Goal: Task Accomplishment & Management: Complete application form

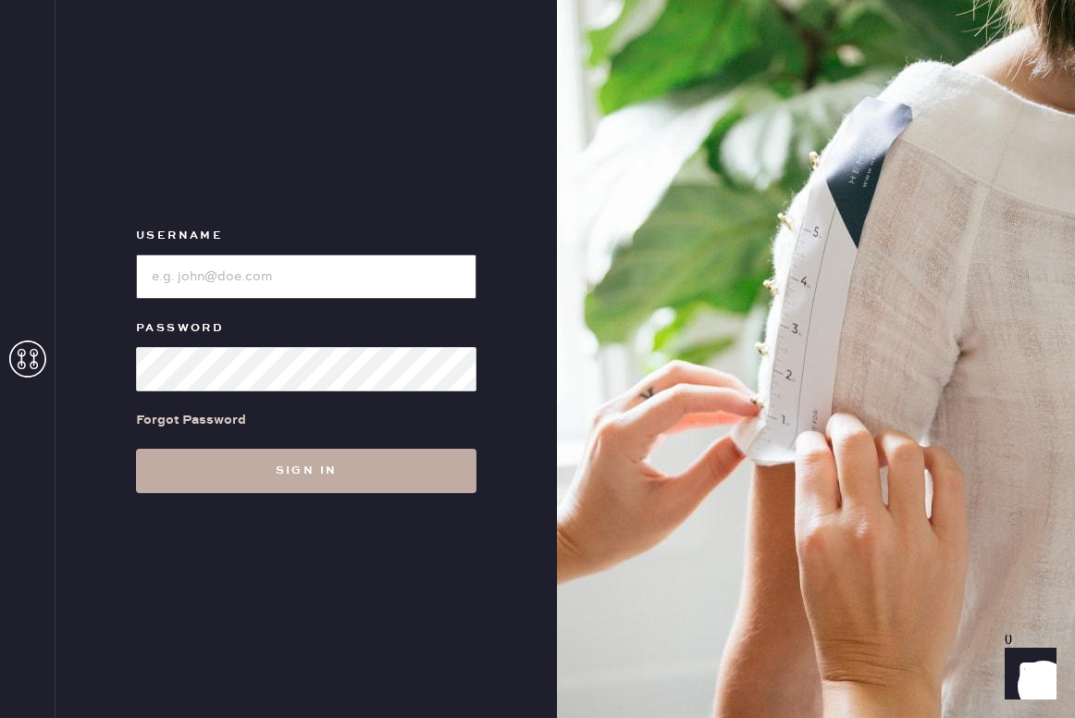
type input "reformationsouthcongress"
click at [361, 473] on button "Sign in" at bounding box center [306, 471] width 340 height 44
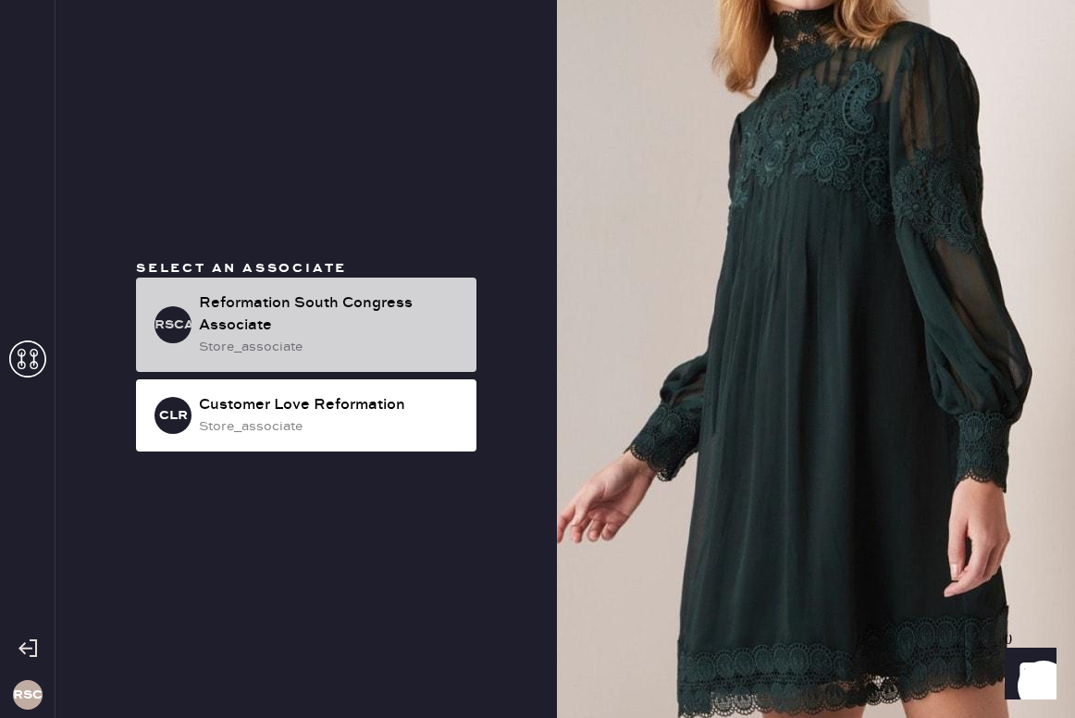
click at [386, 303] on div "Reformation South Congress Associate" at bounding box center [330, 314] width 263 height 44
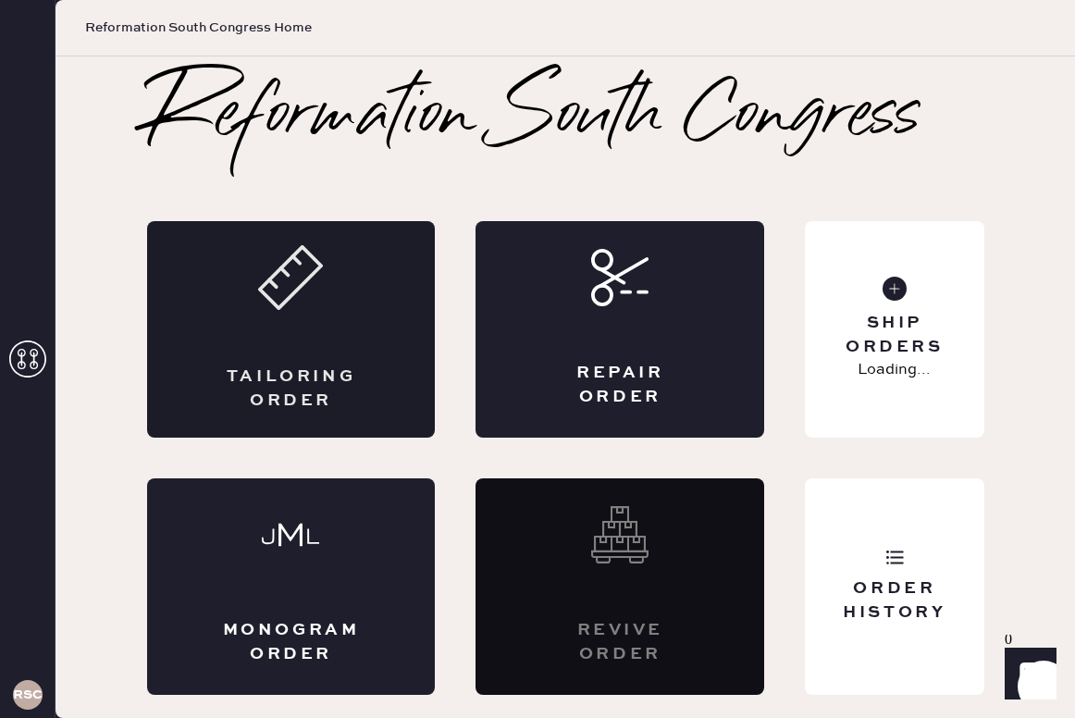
click at [332, 359] on div "Tailoring Order" at bounding box center [291, 329] width 289 height 216
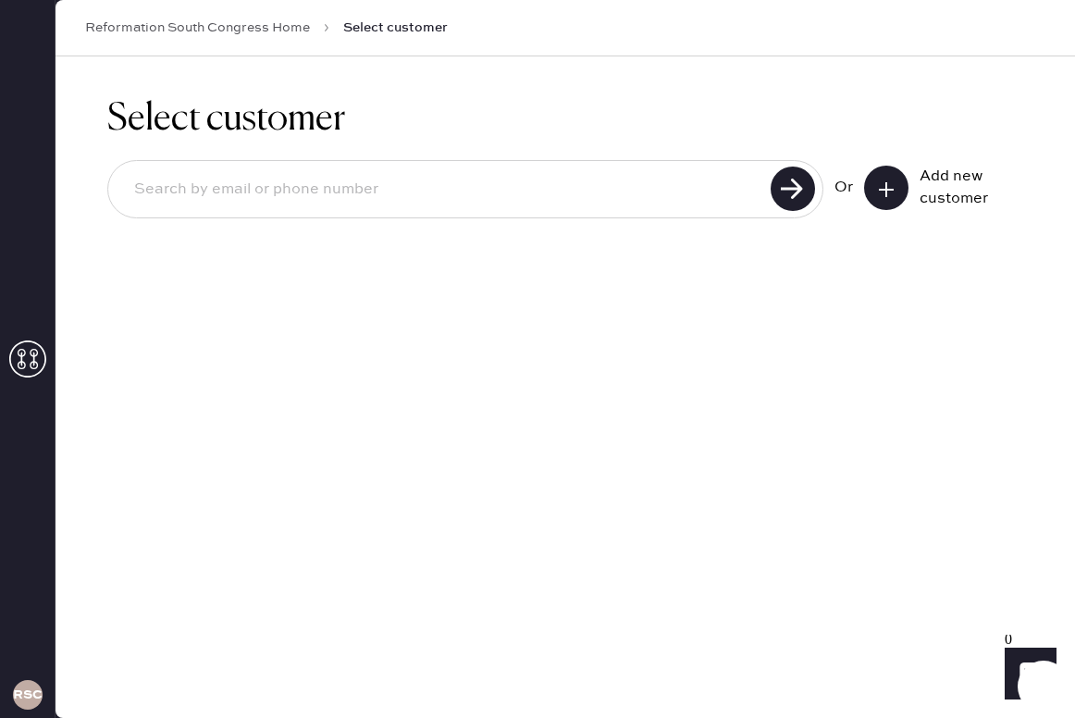
click at [558, 195] on input at bounding box center [442, 189] width 646 height 43
type input "doranjenni"
click at [894, 188] on icon at bounding box center [886, 189] width 19 height 19
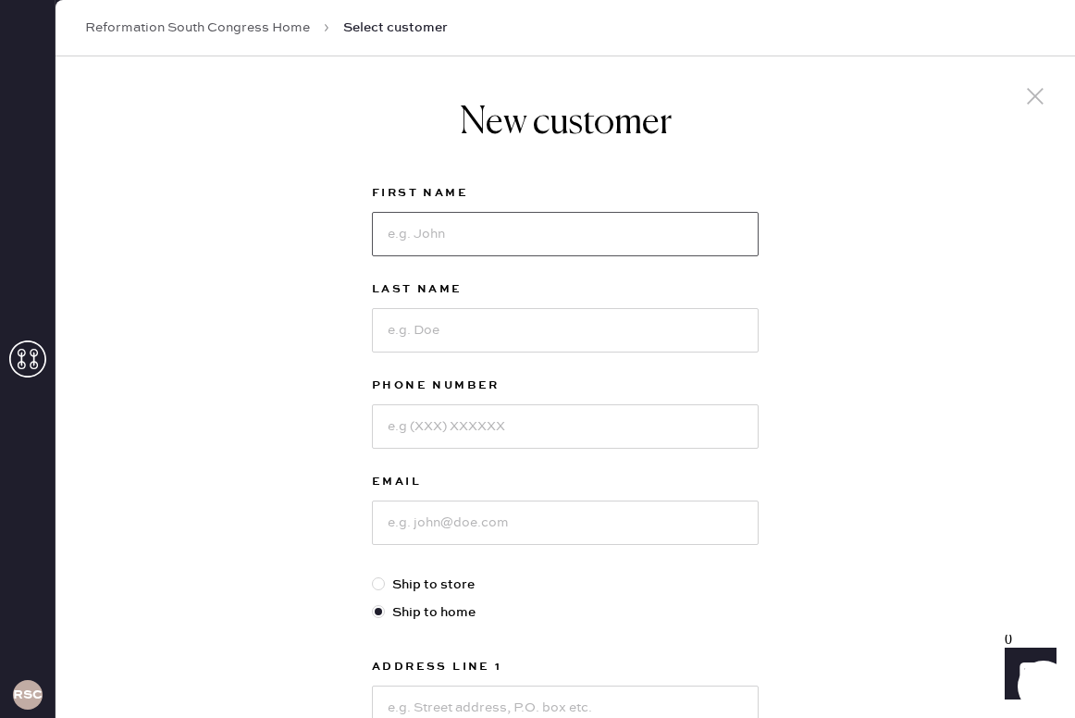
click at [637, 239] on input at bounding box center [565, 234] width 387 height 44
type input "[PERSON_NAME]"
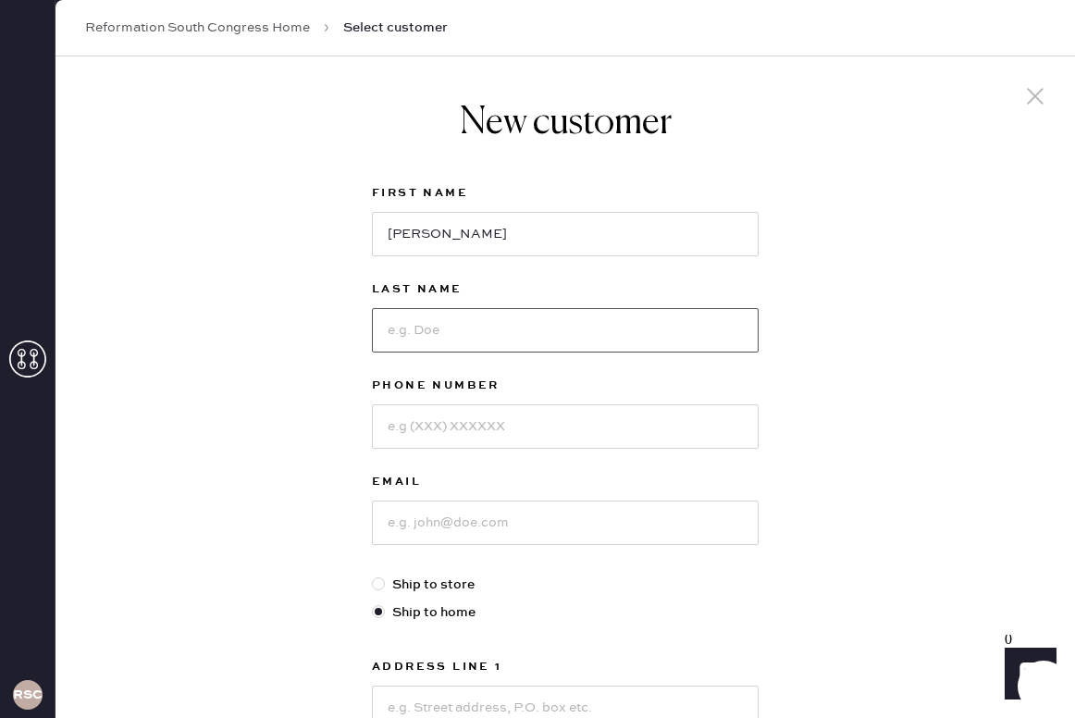
click at [595, 330] on input at bounding box center [565, 330] width 387 height 44
type input "[PERSON_NAME]"
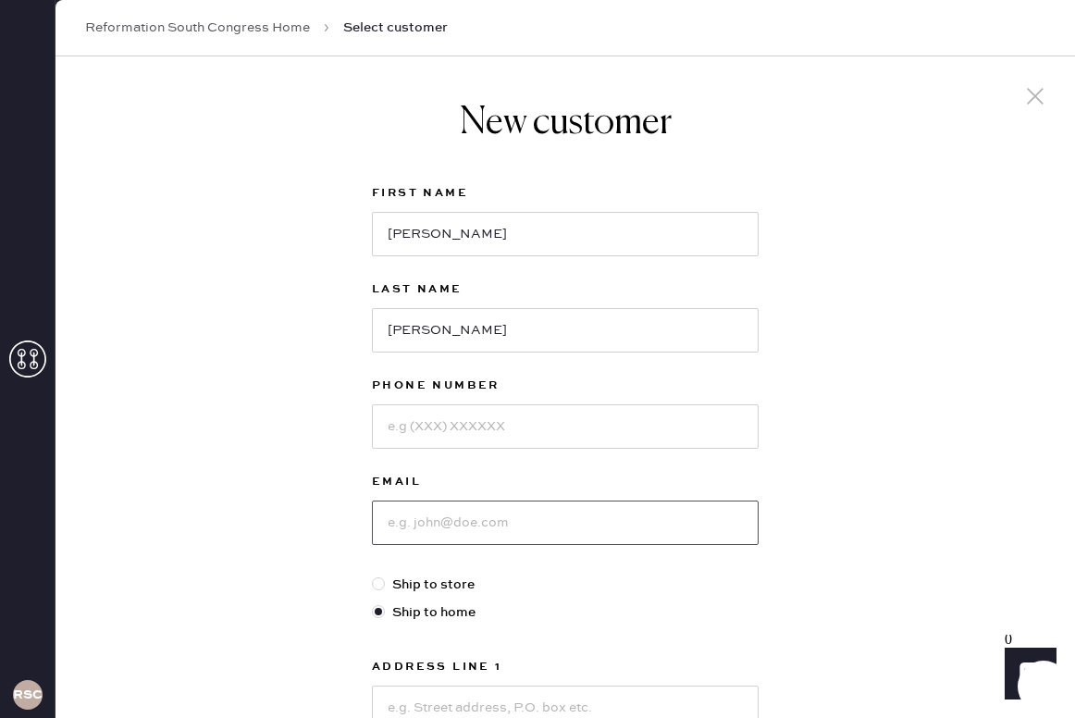
click at [481, 514] on input at bounding box center [565, 523] width 387 height 44
type input "[EMAIL_ADDRESS][DOMAIN_NAME]"
click at [553, 598] on div "First Name [PERSON_NAME] Last Name [PERSON_NAME] Phone Number Email [EMAIL_ADDR…" at bounding box center [565, 633] width 387 height 903
click at [598, 428] on input at bounding box center [565, 426] width 387 height 44
type input "229"
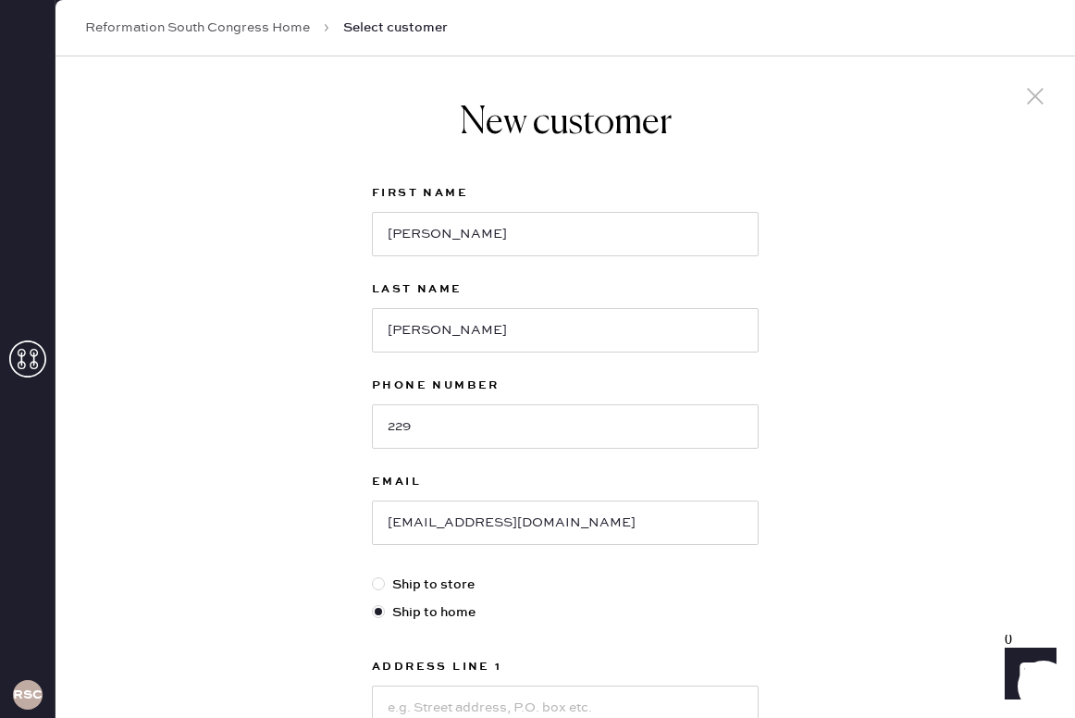
click at [1032, 100] on use at bounding box center [1035, 96] width 17 height 17
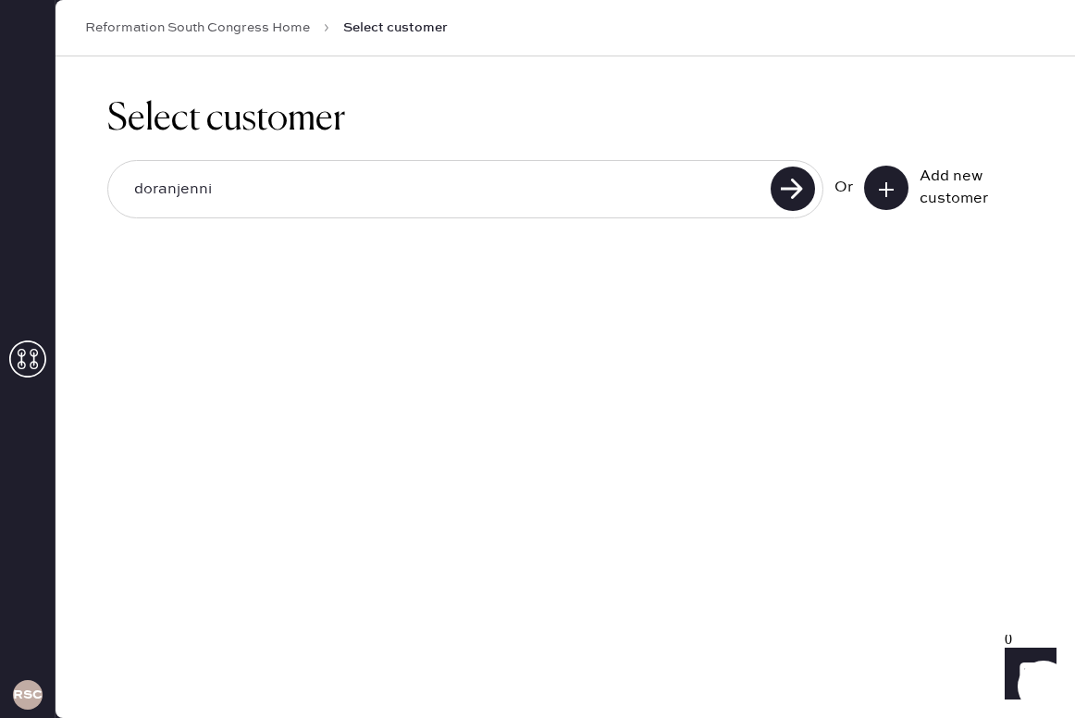
click at [604, 199] on input "doranjenni" at bounding box center [442, 189] width 646 height 43
type input "[EMAIL_ADDRESS][DOMAIN_NAME]"
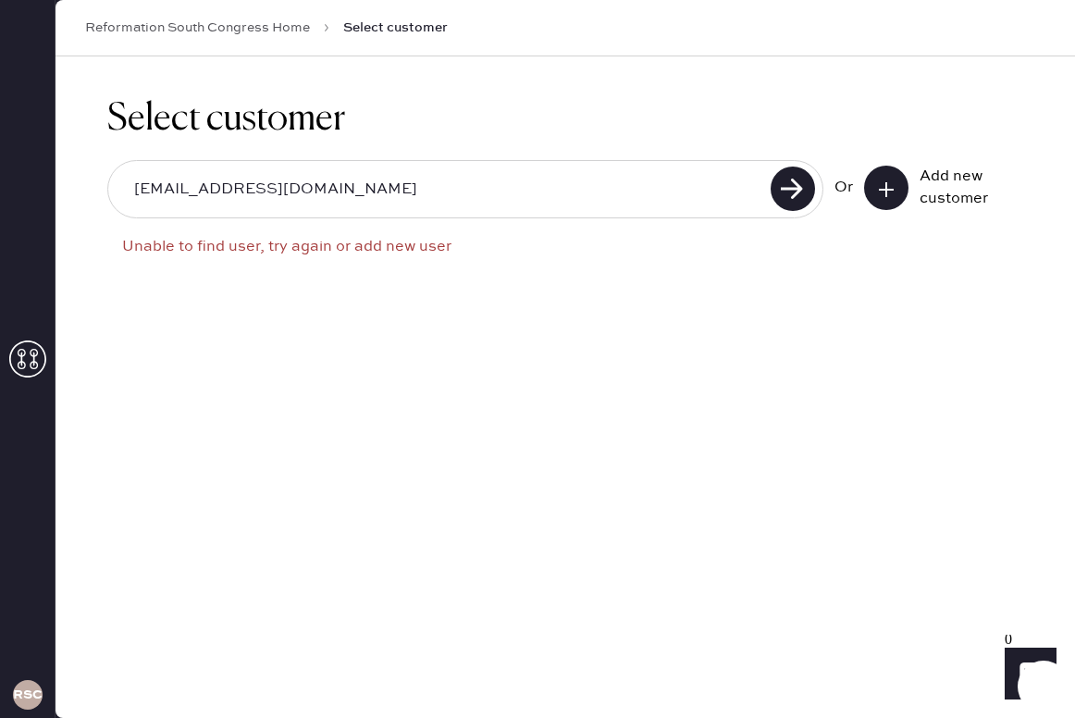
click at [137, 189] on input "[EMAIL_ADDRESS][DOMAIN_NAME]" at bounding box center [442, 189] width 646 height 43
click at [787, 186] on use at bounding box center [793, 189] width 44 height 44
click at [513, 198] on input "[EMAIL_ADDRESS][DOMAIN_NAME]" at bounding box center [442, 189] width 646 height 43
click at [896, 189] on button at bounding box center [886, 188] width 44 height 44
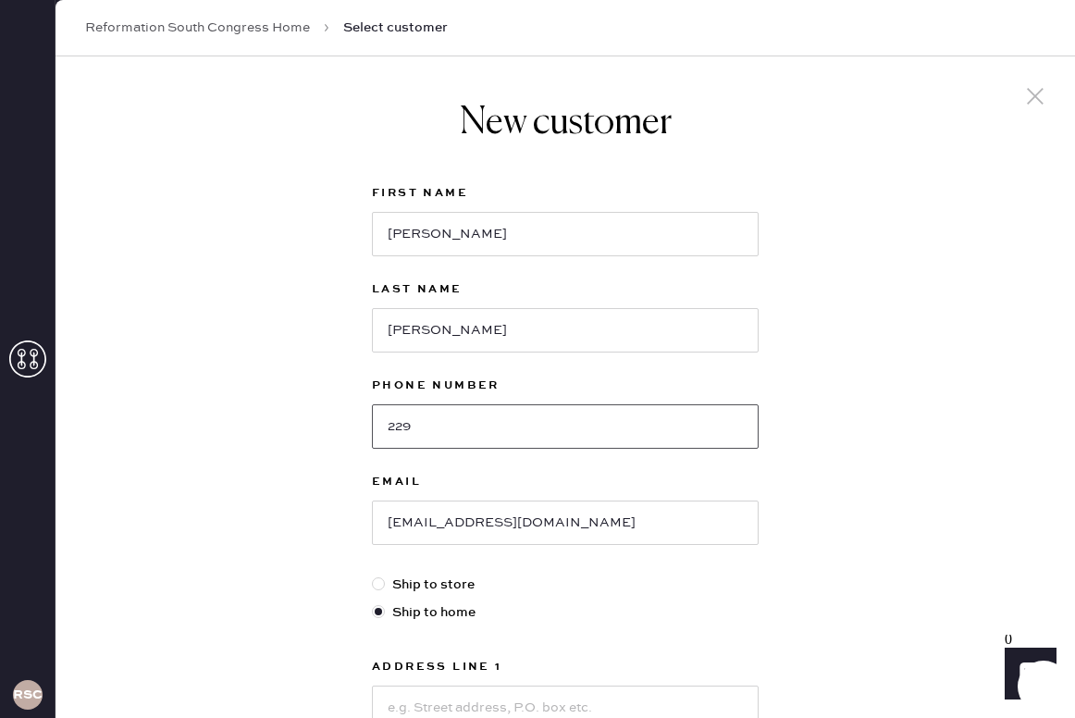
click at [556, 428] on input "229" at bounding box center [565, 426] width 387 height 44
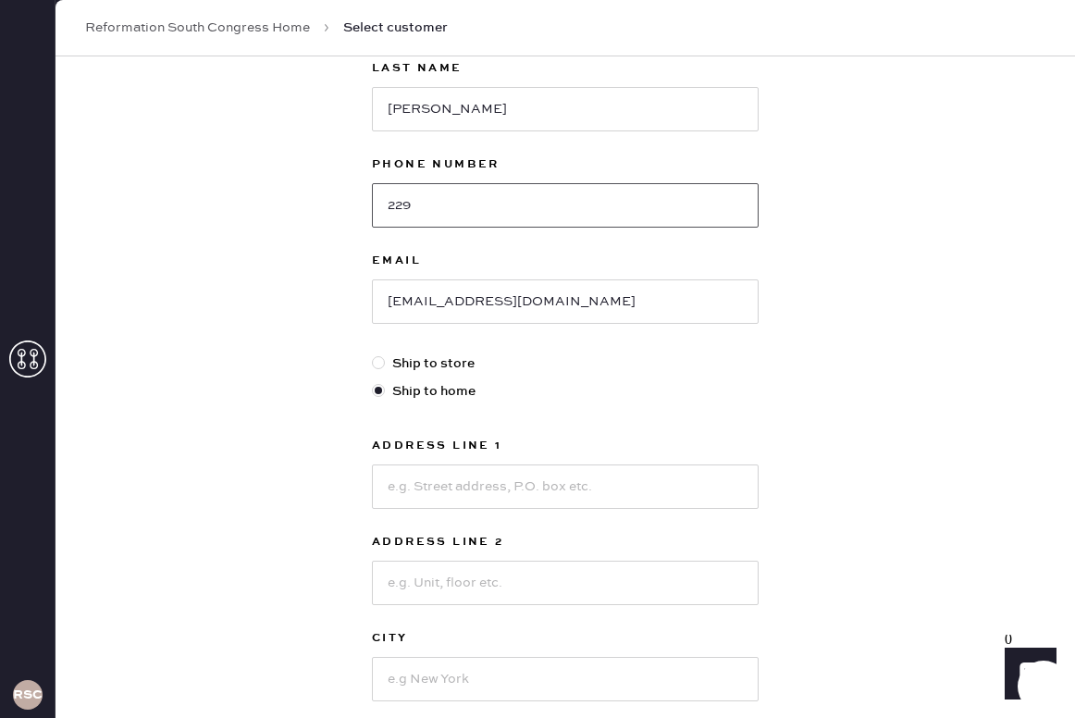
scroll to position [59, 0]
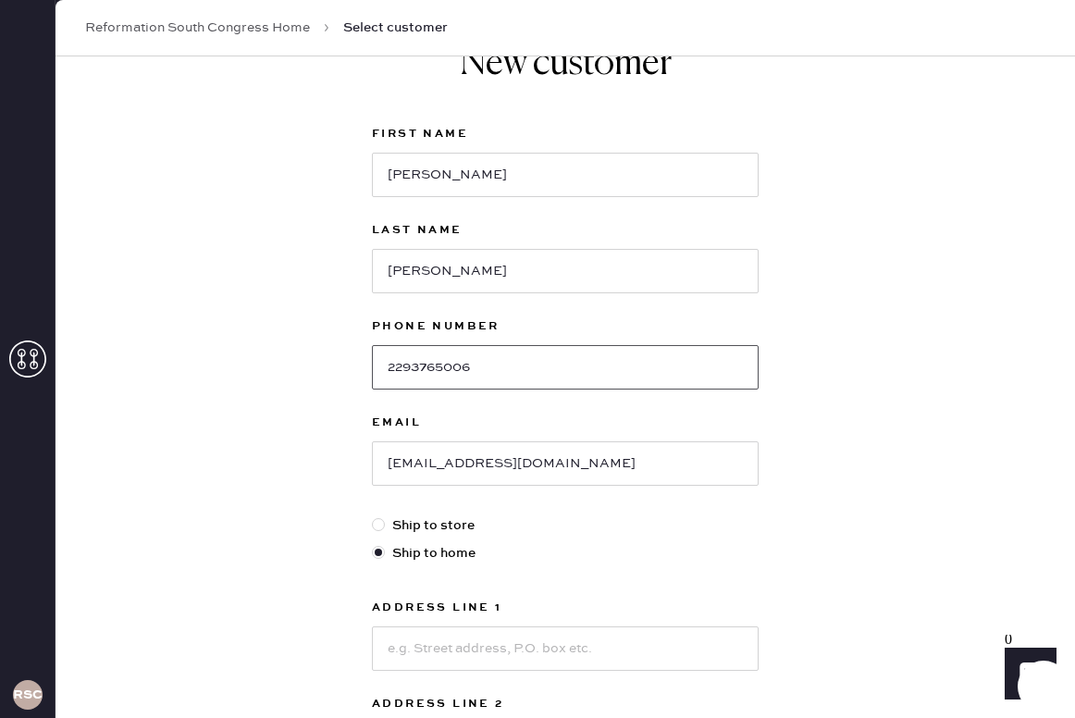
type input "2293765006"
click at [560, 561] on label "Ship to home" at bounding box center [565, 553] width 387 height 20
click at [373, 544] on input "Ship to home" at bounding box center [372, 543] width 1 height 1
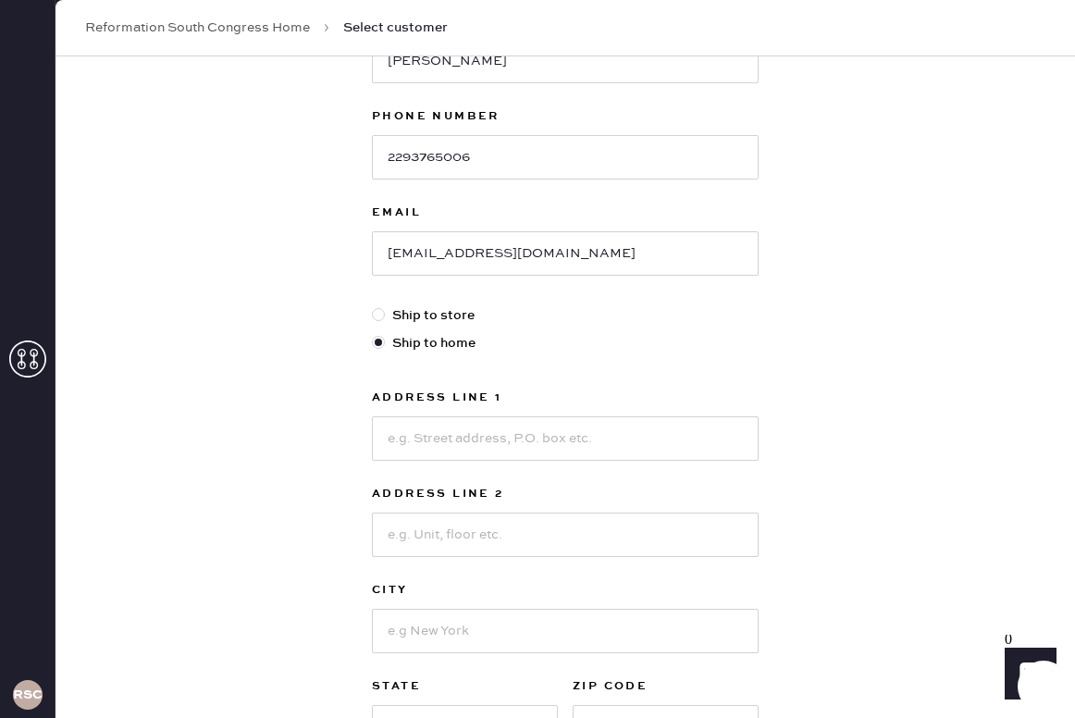
scroll to position [295, 0]
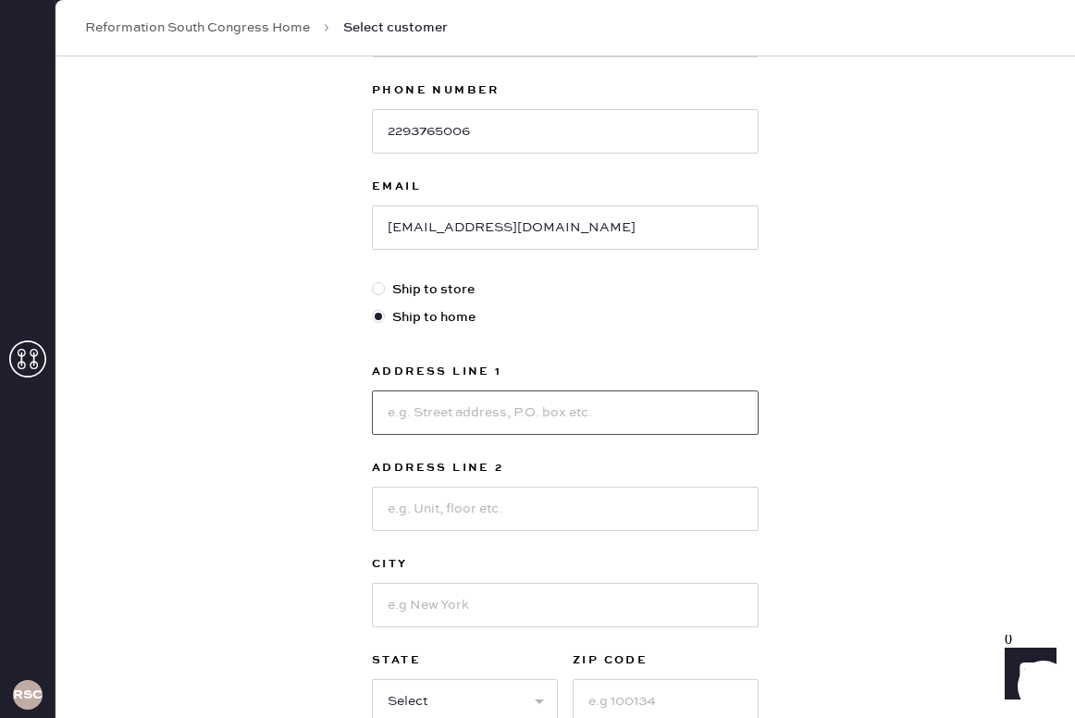
click at [443, 406] on input at bounding box center [565, 412] width 387 height 44
click at [424, 408] on input "1201 l;adybird lan" at bounding box center [565, 412] width 387 height 44
click at [525, 411] on input "1201 ladybird lan" at bounding box center [565, 412] width 387 height 44
click at [444, 414] on input "[STREET_ADDRESS]" at bounding box center [565, 412] width 387 height 44
type input "1201 [DEMOGRAPHIC_DATA] bird ln."
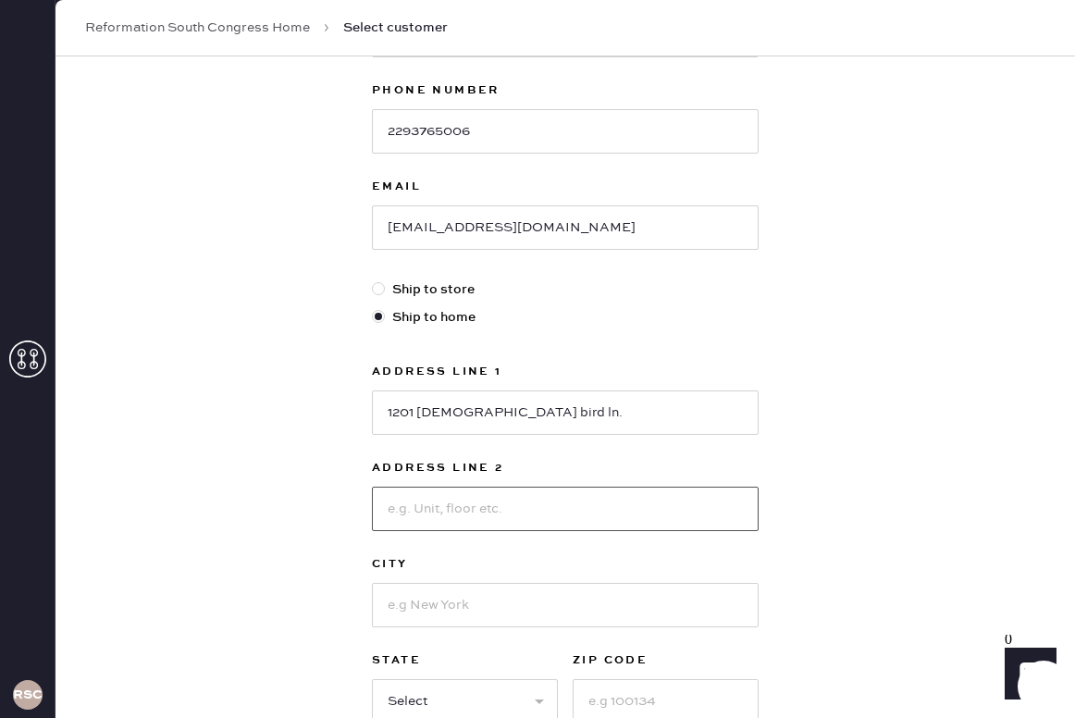
click at [431, 507] on input at bounding box center [565, 509] width 387 height 44
click at [415, 513] on input "Apt. 448" at bounding box center [565, 509] width 387 height 44
type input "Apt 448"
click at [498, 414] on input "1201 [DEMOGRAPHIC_DATA] bird ln." at bounding box center [565, 412] width 387 height 44
click at [455, 412] on input "1201 [DEMOGRAPHIC_DATA] bird ln." at bounding box center [565, 412] width 387 height 44
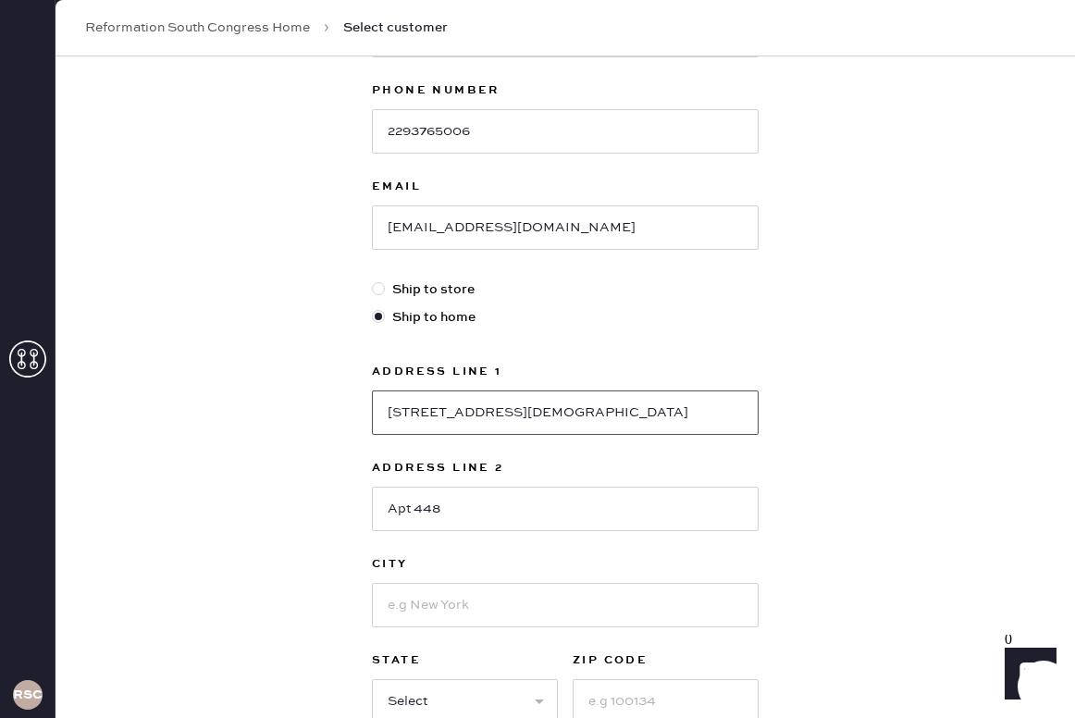
click at [422, 409] on input "[STREET_ADDRESS][DEMOGRAPHIC_DATA]" at bounding box center [565, 412] width 387 height 44
click at [484, 415] on input "[STREET_ADDRESS][DEMOGRAPHIC_DATA]" at bounding box center [565, 412] width 387 height 44
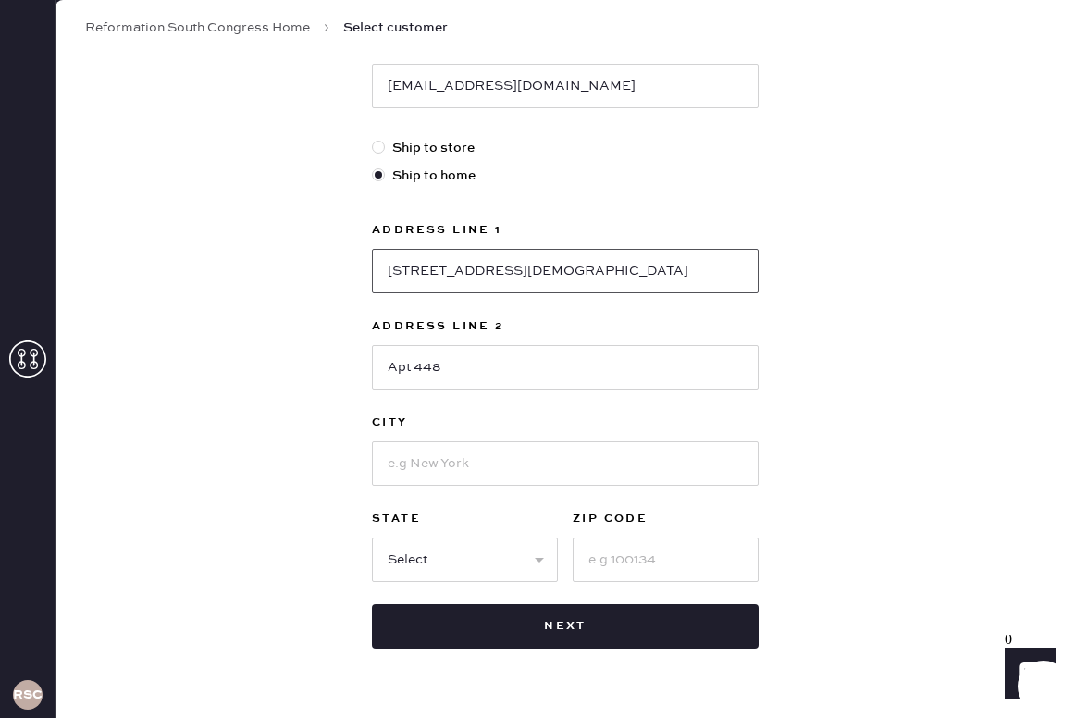
scroll to position [486, 0]
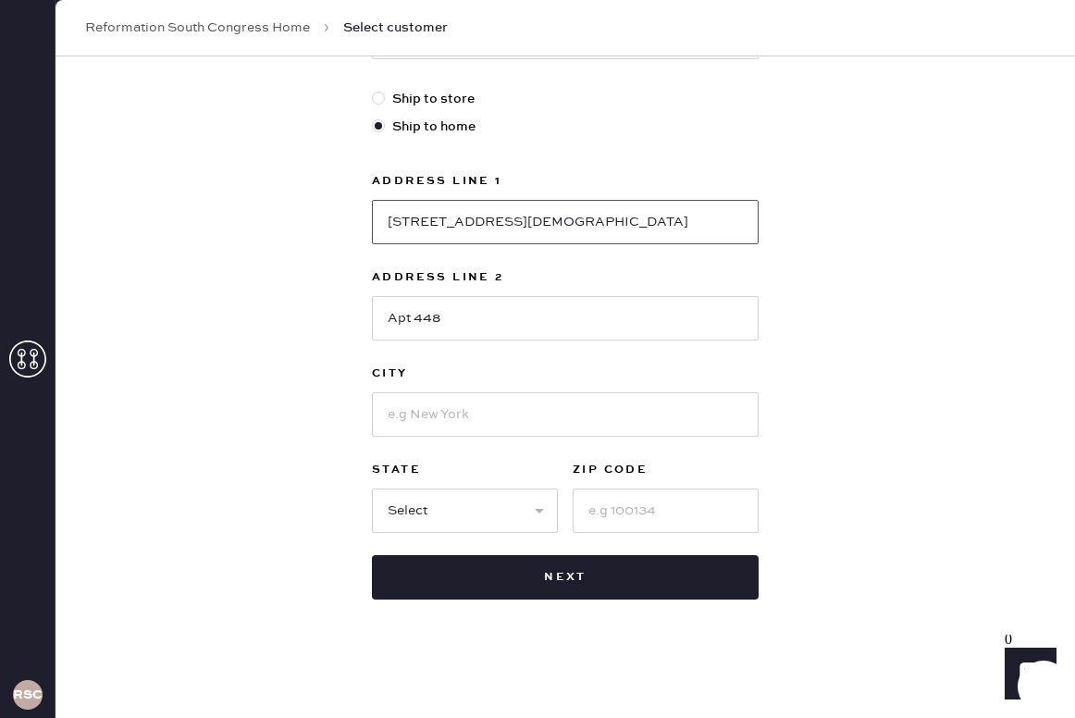
type input "[STREET_ADDRESS][DEMOGRAPHIC_DATA]"
click at [462, 409] on input at bounding box center [565, 414] width 387 height 44
type input "Austin"
select select "[GEOGRAPHIC_DATA]"
click at [671, 521] on input "78704" at bounding box center [666, 510] width 186 height 44
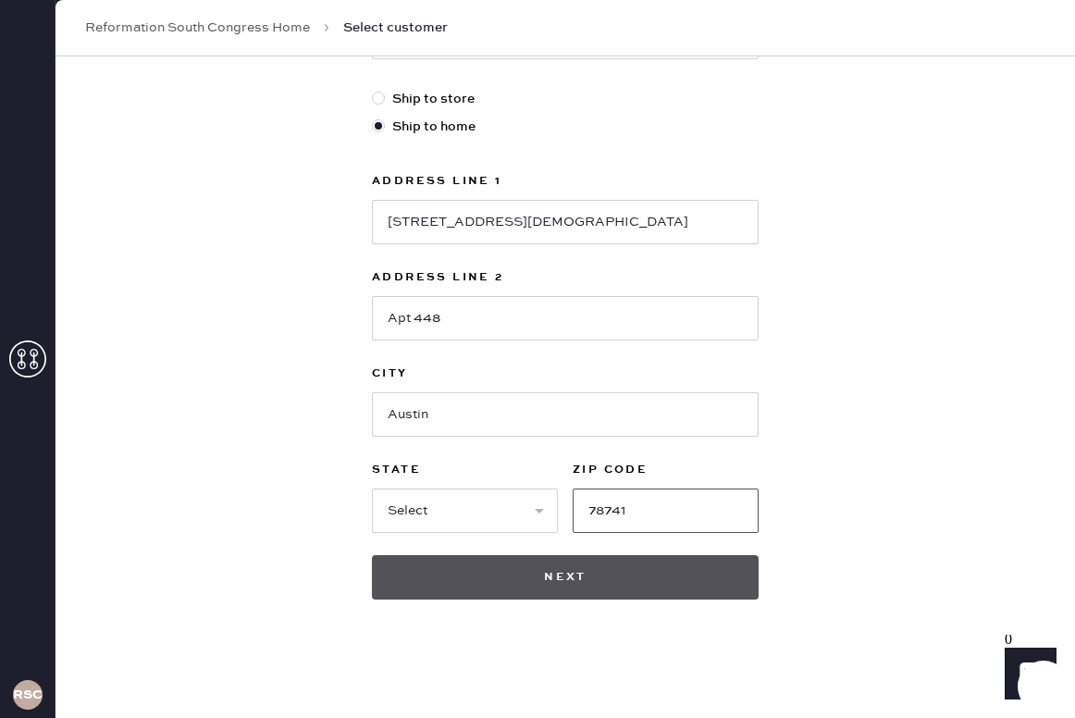
type input "78741"
click at [548, 589] on button "Next" at bounding box center [565, 577] width 387 height 44
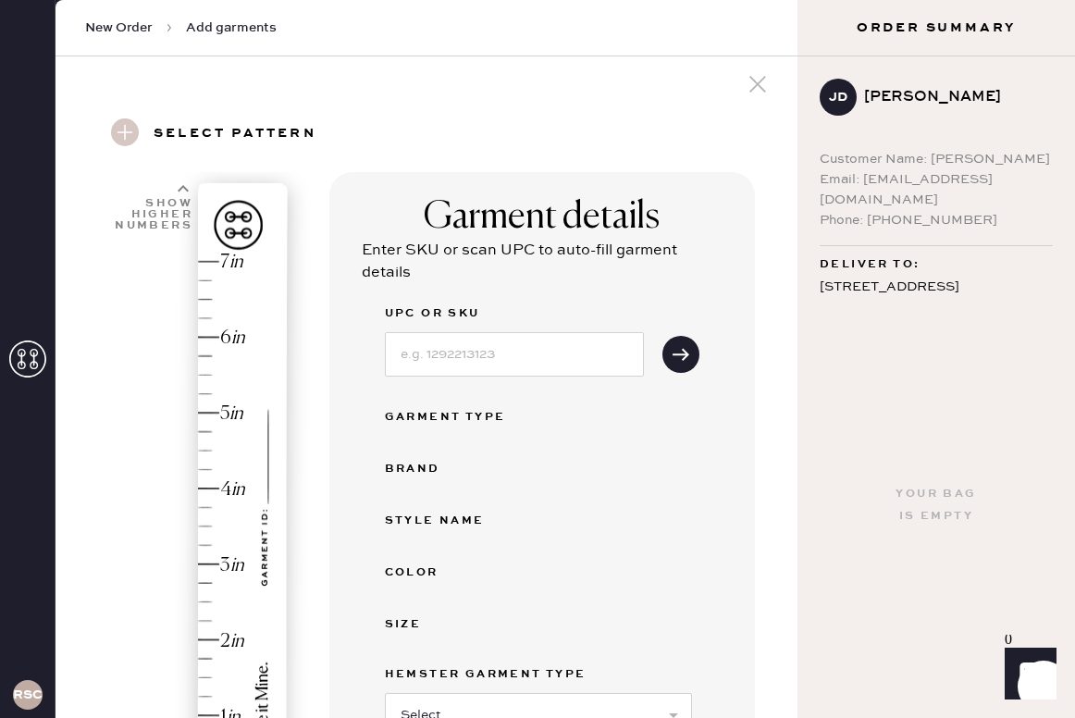
scroll to position [19, 0]
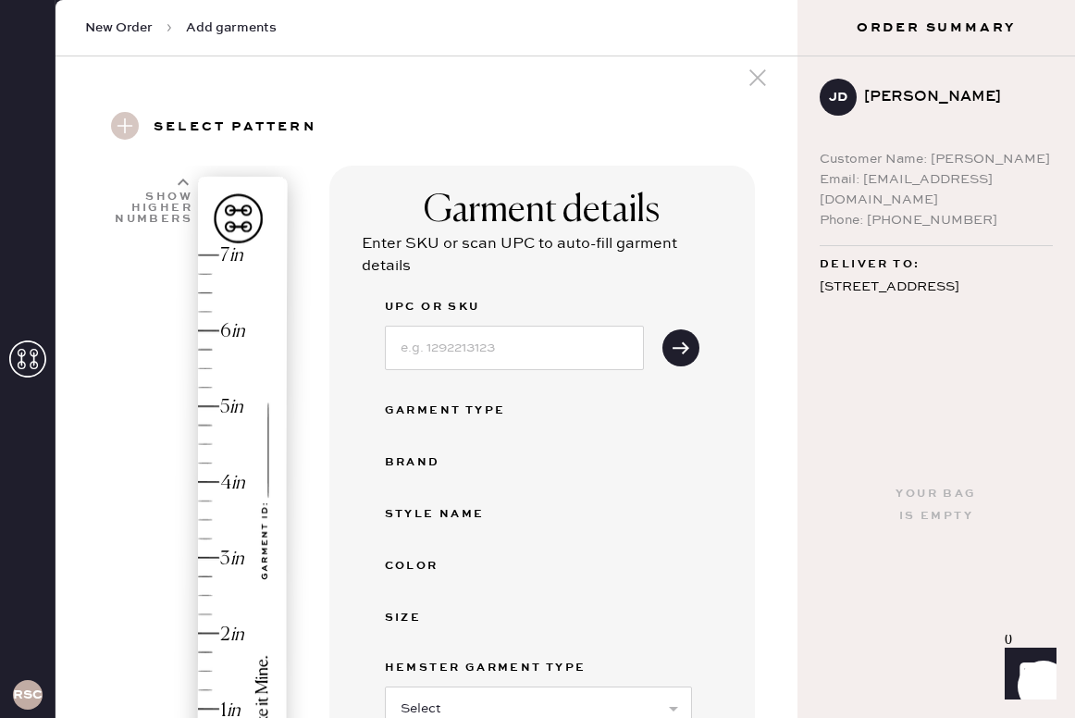
click at [127, 127] on use at bounding box center [125, 126] width 28 height 28
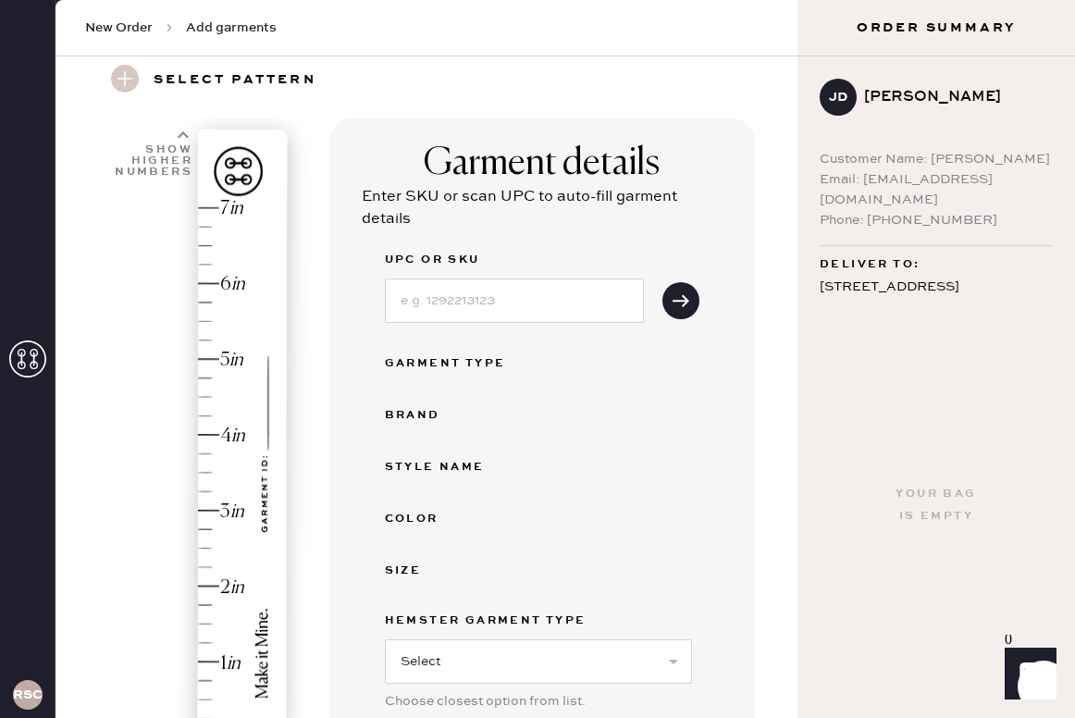
scroll to position [0, 0]
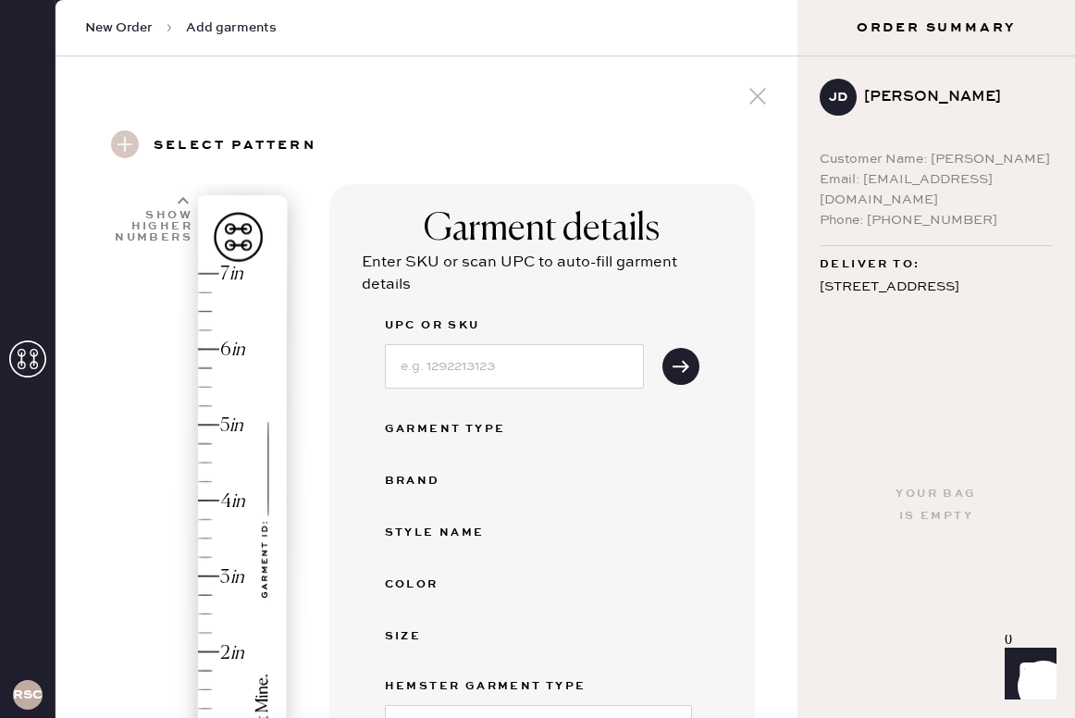
click at [223, 140] on h3 "Select pattern" at bounding box center [235, 145] width 163 height 31
click at [138, 142] on use at bounding box center [125, 144] width 28 height 28
click at [120, 145] on use at bounding box center [125, 144] width 28 height 28
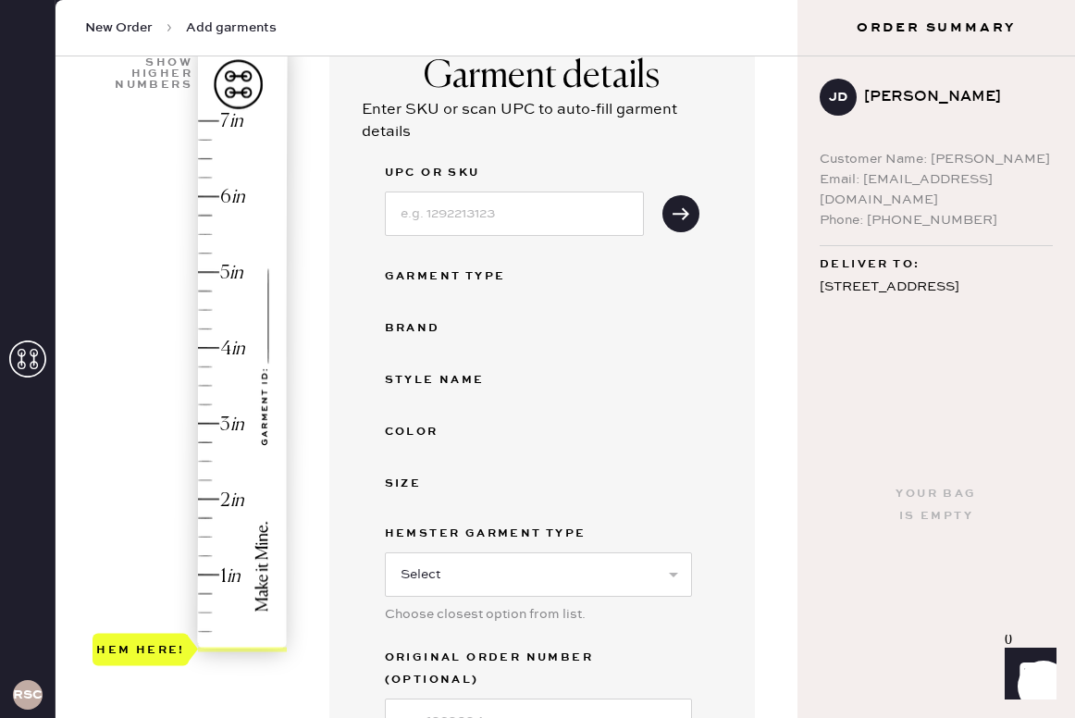
scroll to position [161, 0]
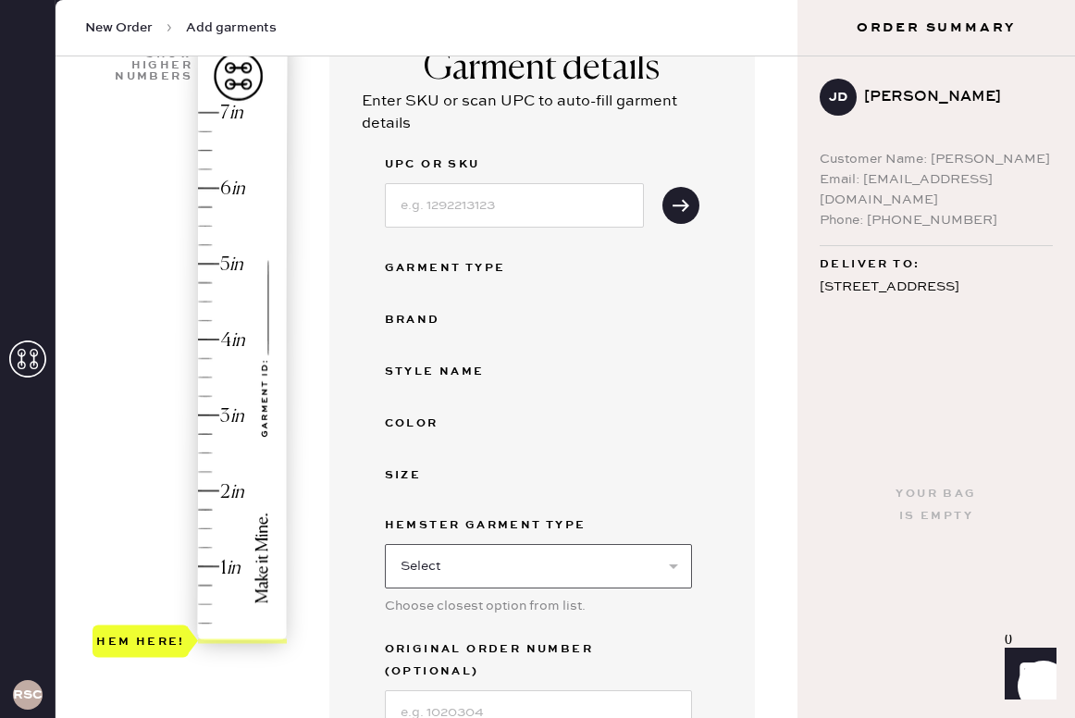
click at [411, 550] on select "Select Basic Skirt Jeans Leggings Pants Shorts Basic Sleeved Dress Basic Sleeve…" at bounding box center [538, 566] width 307 height 44
select select "2"
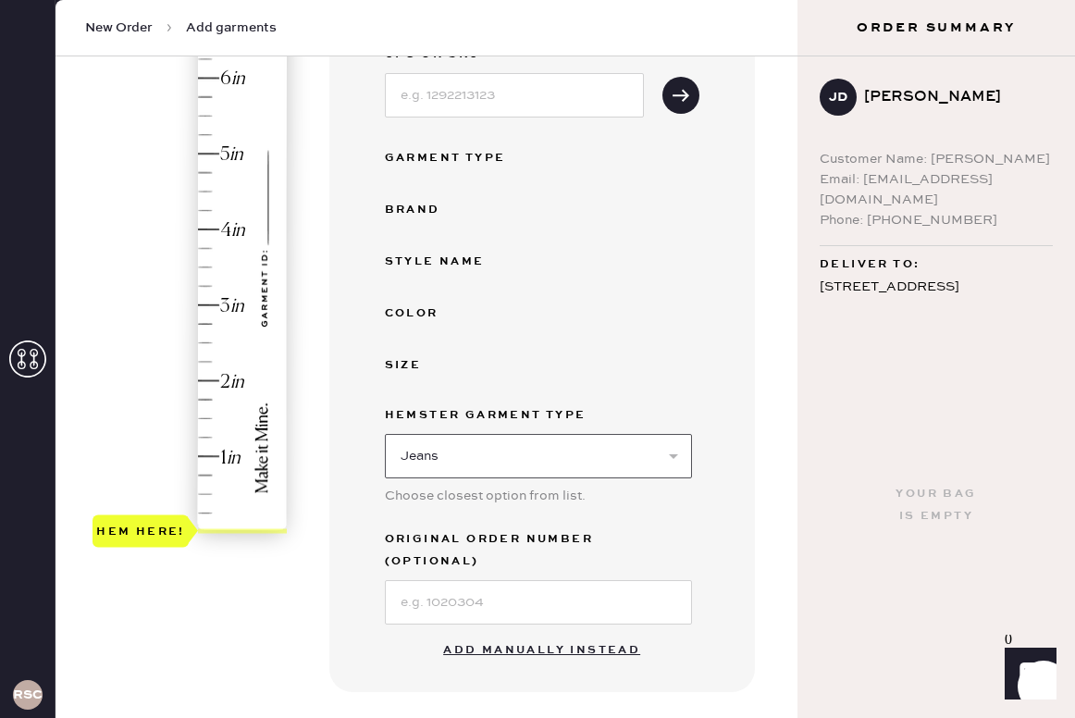
scroll to position [274, 0]
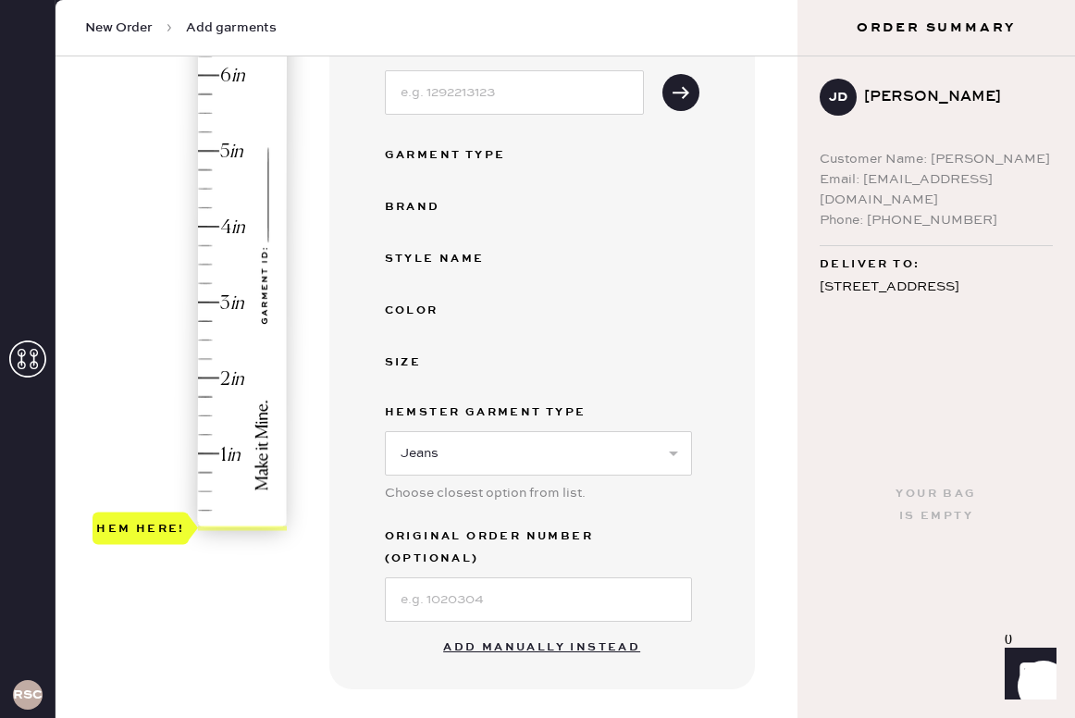
click at [496, 629] on button "Add manually instead" at bounding box center [541, 647] width 219 height 37
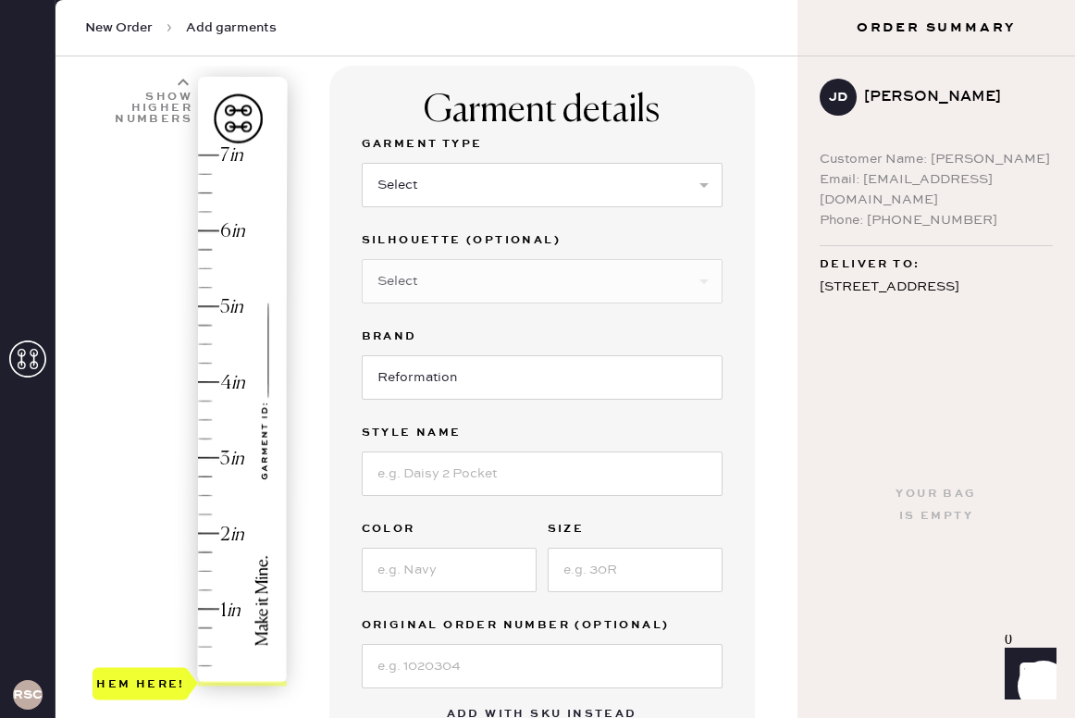
scroll to position [0, 0]
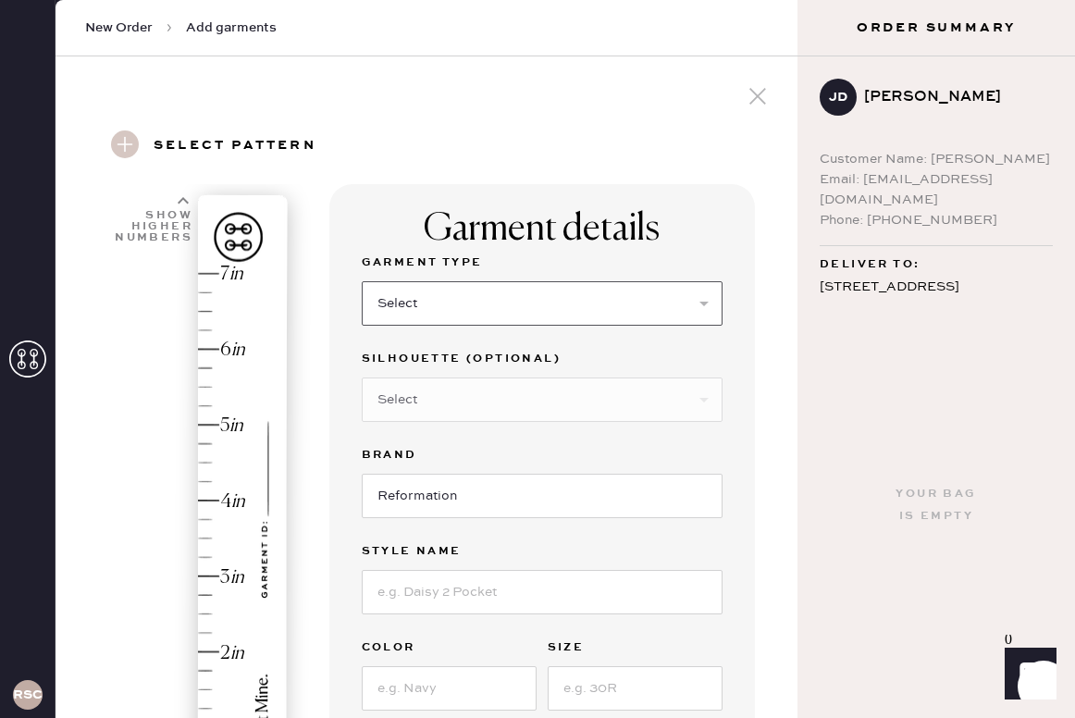
click at [506, 312] on select "Select Basic Skirt Jeans Leggings Pants Shorts Basic Sleeved Dress Basic Sleeve…" at bounding box center [542, 303] width 361 height 44
select select "2"
click at [501, 395] on select "Select Shorts Cropped Flare Boot Cut Straight Skinny Other" at bounding box center [542, 399] width 361 height 44
select select "other"
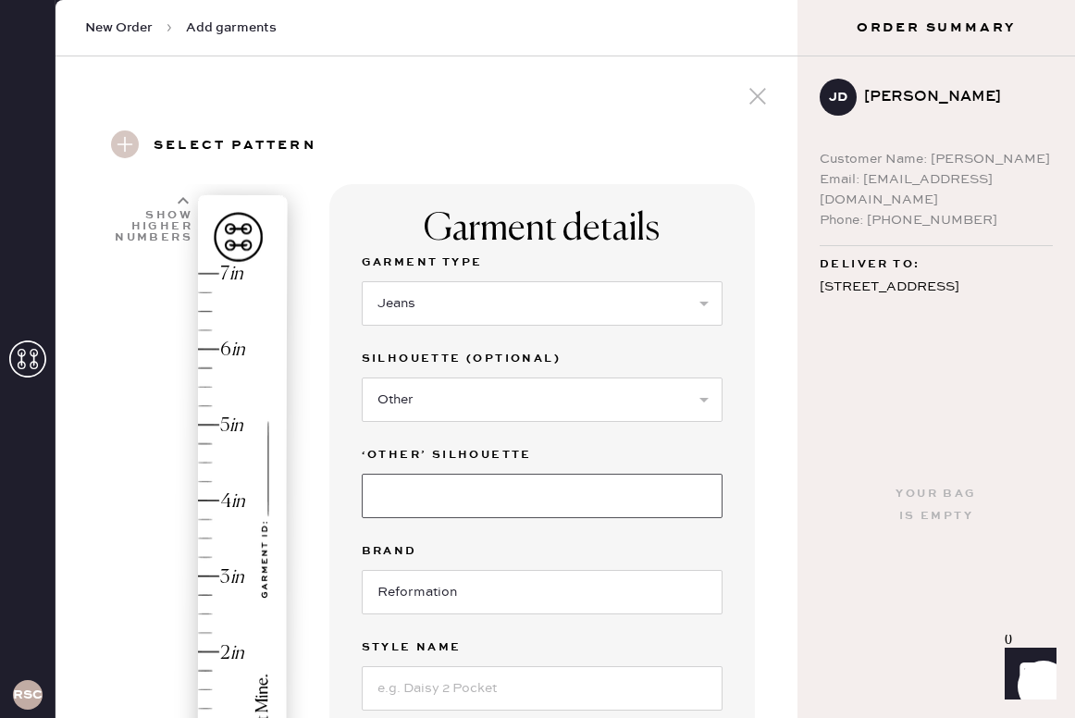
click at [520, 486] on input at bounding box center [542, 496] width 361 height 44
click at [414, 493] on input "Wide leg" at bounding box center [542, 496] width 361 height 44
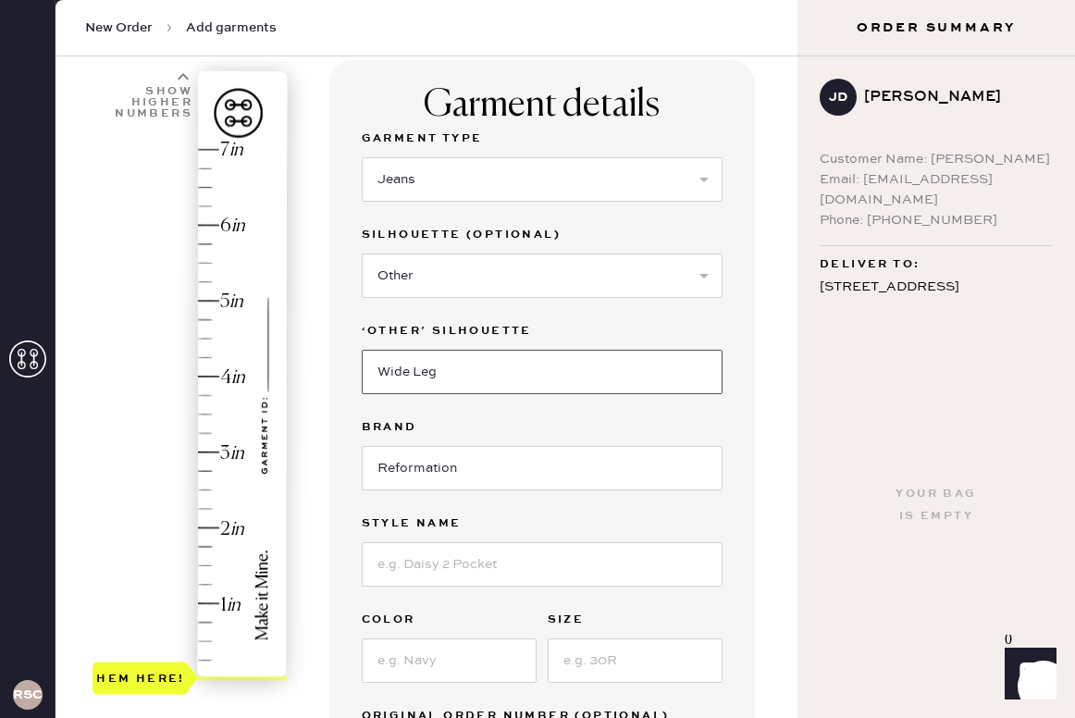
scroll to position [151, 0]
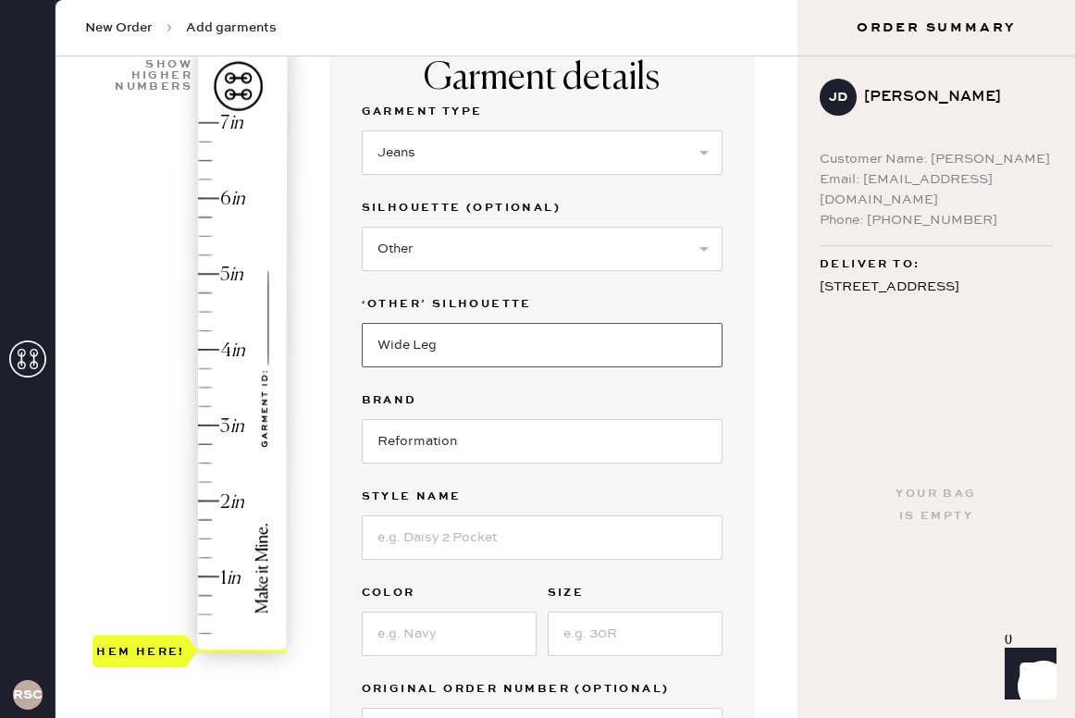
type input "Wide Leg"
click at [439, 546] on input at bounding box center [542, 537] width 361 height 44
type input "[PERSON_NAME] High Rise Slouchy Wide Leg [PERSON_NAME]"
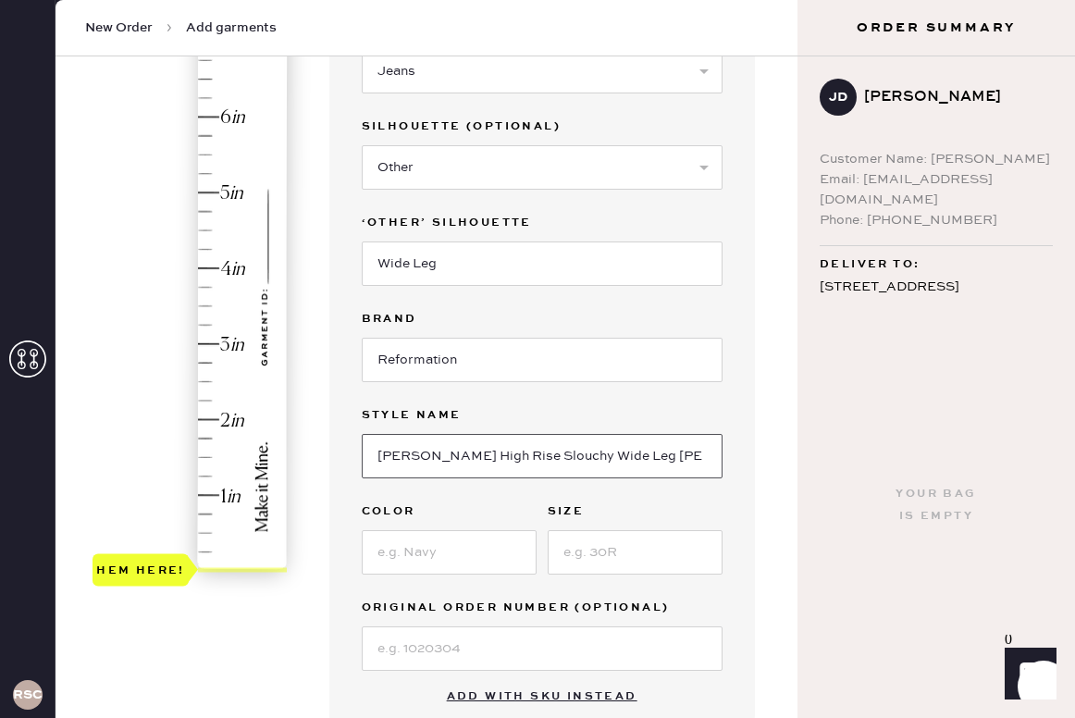
scroll to position [235, 0]
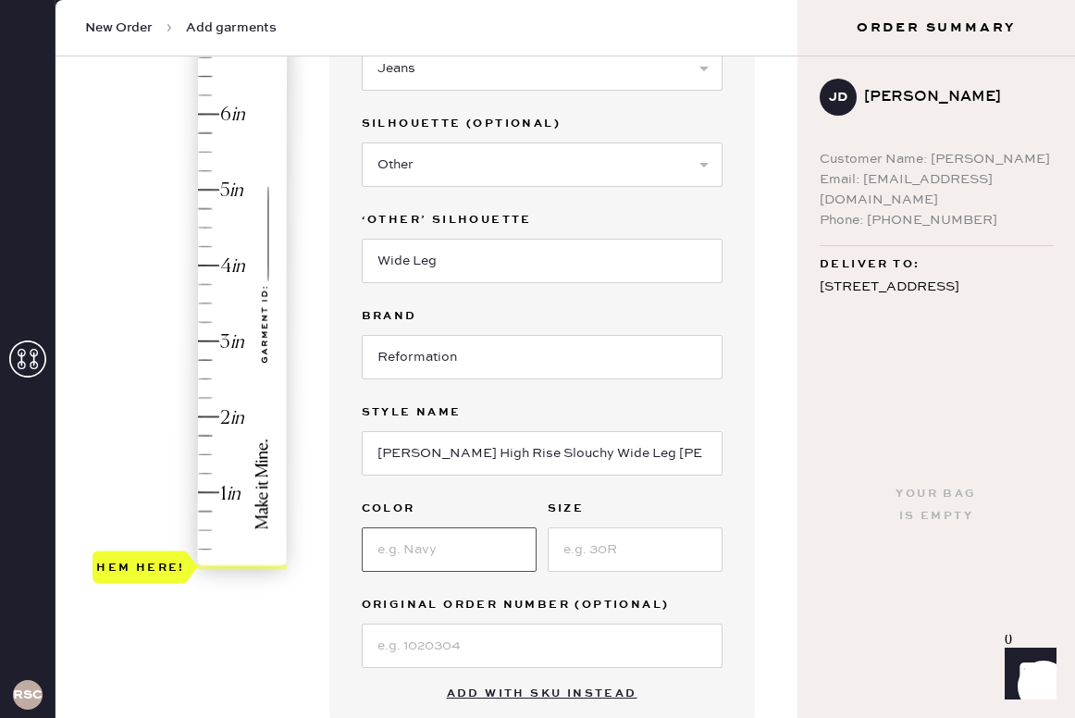
click at [472, 559] on input at bounding box center [449, 549] width 175 height 44
type input "Ondine"
click at [662, 551] on input at bounding box center [635, 549] width 175 height 44
type input "25"
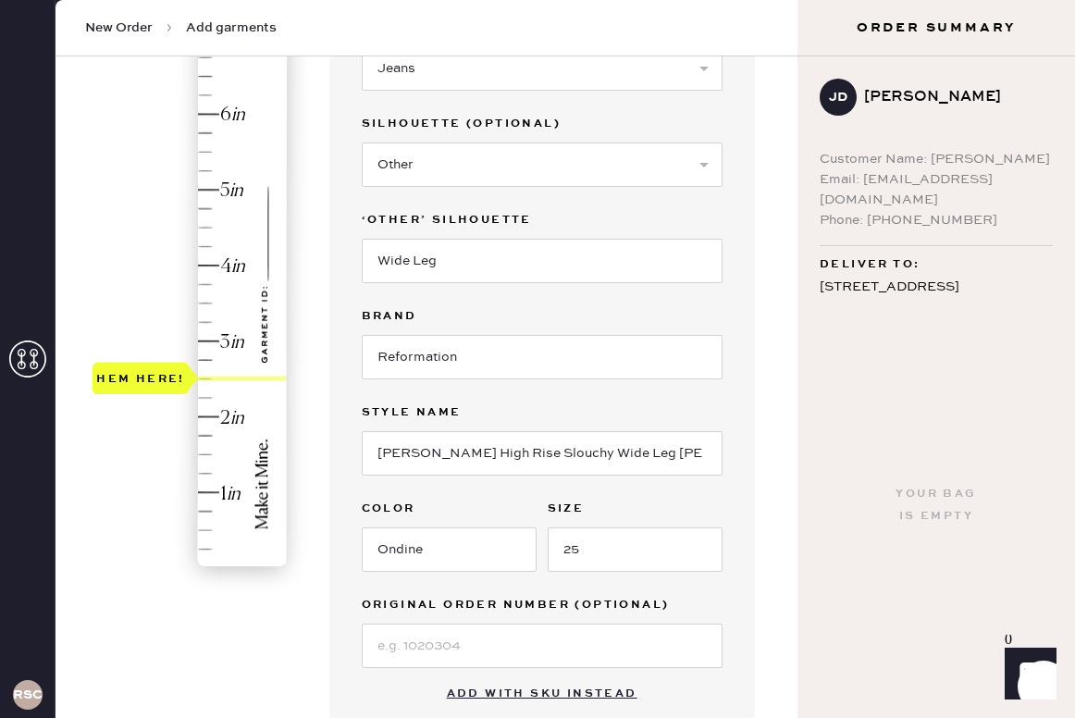
click at [205, 377] on div "Hem here!" at bounding box center [191, 304] width 197 height 546
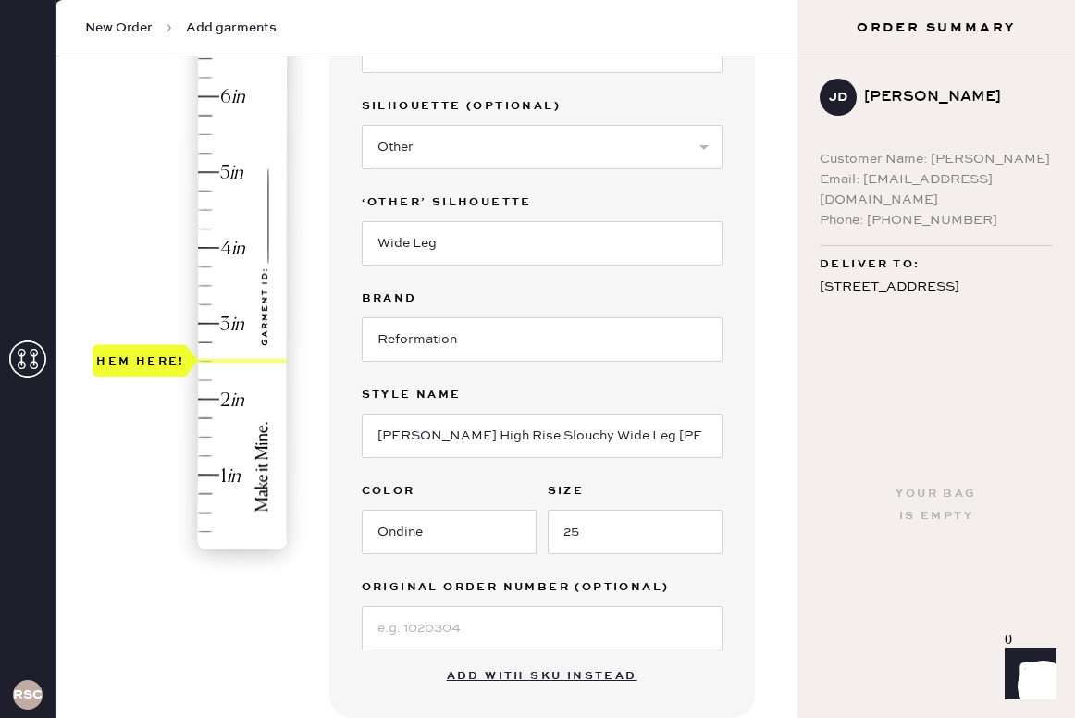
scroll to position [250, 0]
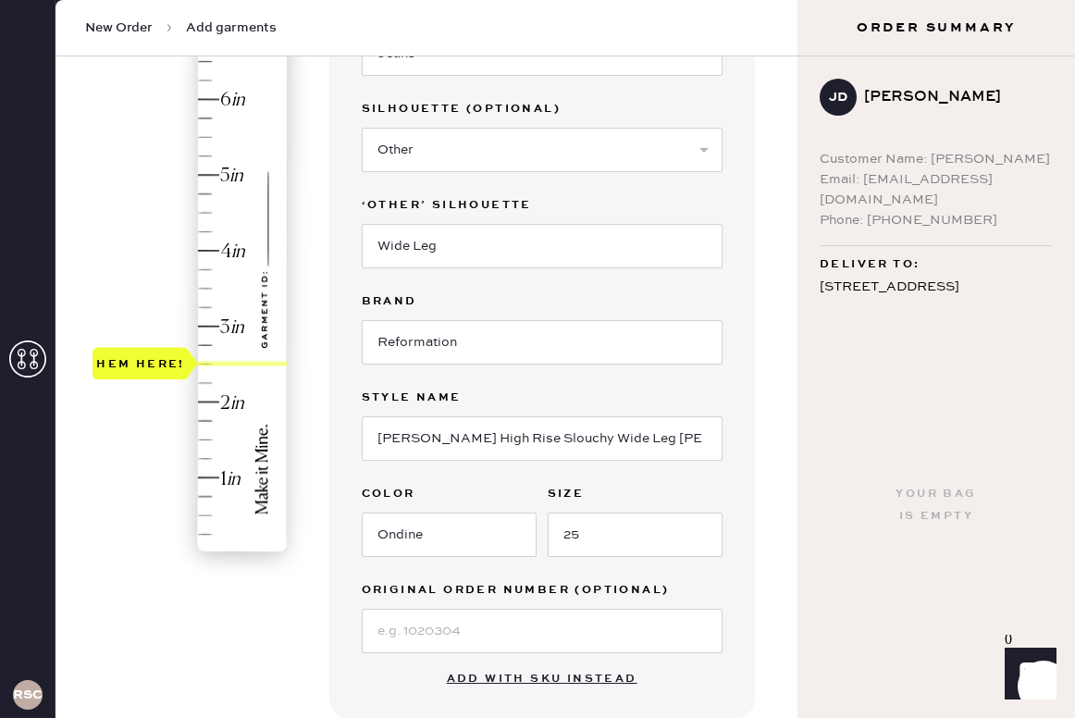
type input "2.75"
click at [204, 350] on div "Hem here!" at bounding box center [191, 289] width 197 height 546
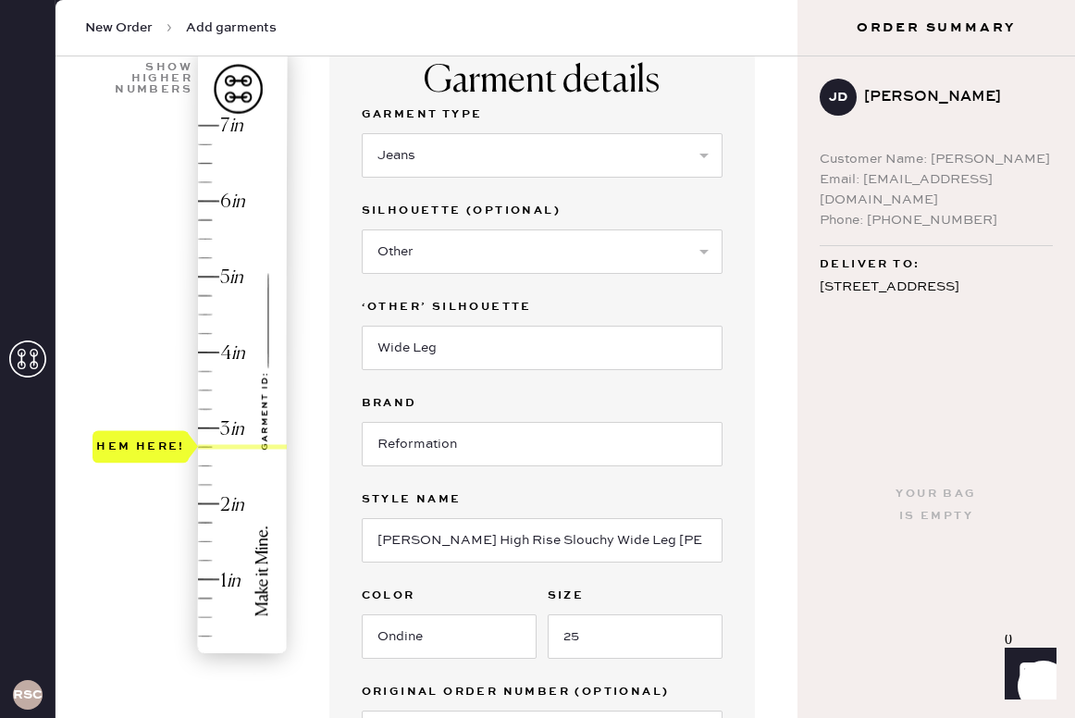
scroll to position [144, 0]
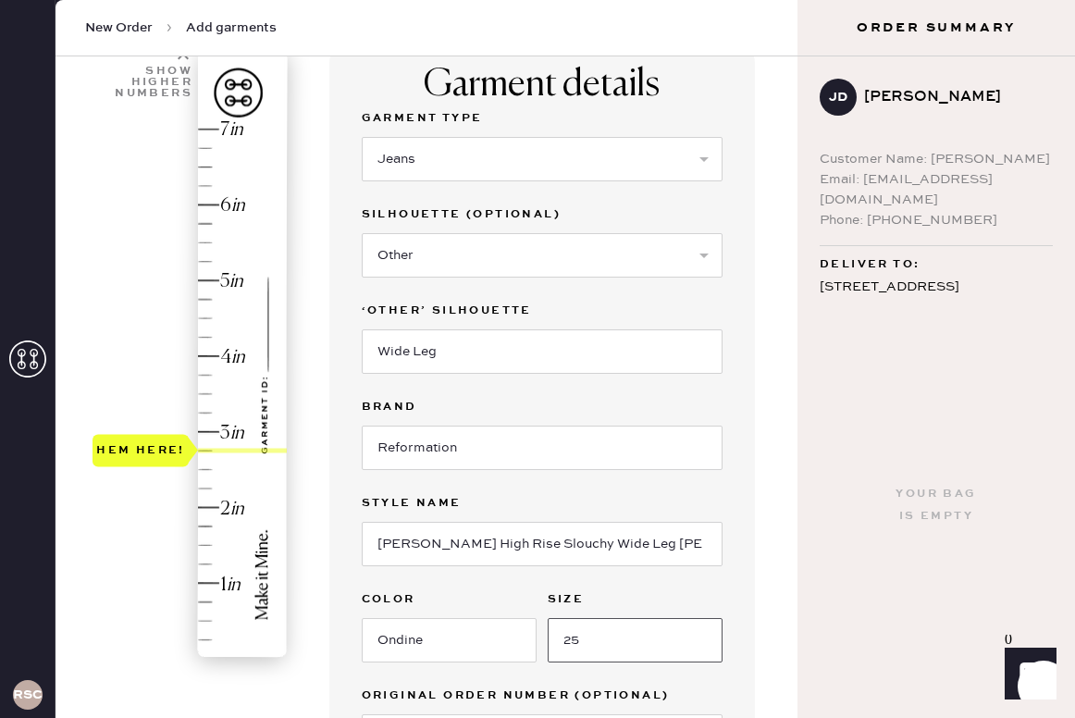
click at [627, 637] on input "25" at bounding box center [635, 640] width 175 height 44
type input "26"
click at [775, 599] on div "Garment details Garment Type Select Basic Skirt Jeans Leggings Pants Shorts Bas…" at bounding box center [555, 613] width 453 height 1147
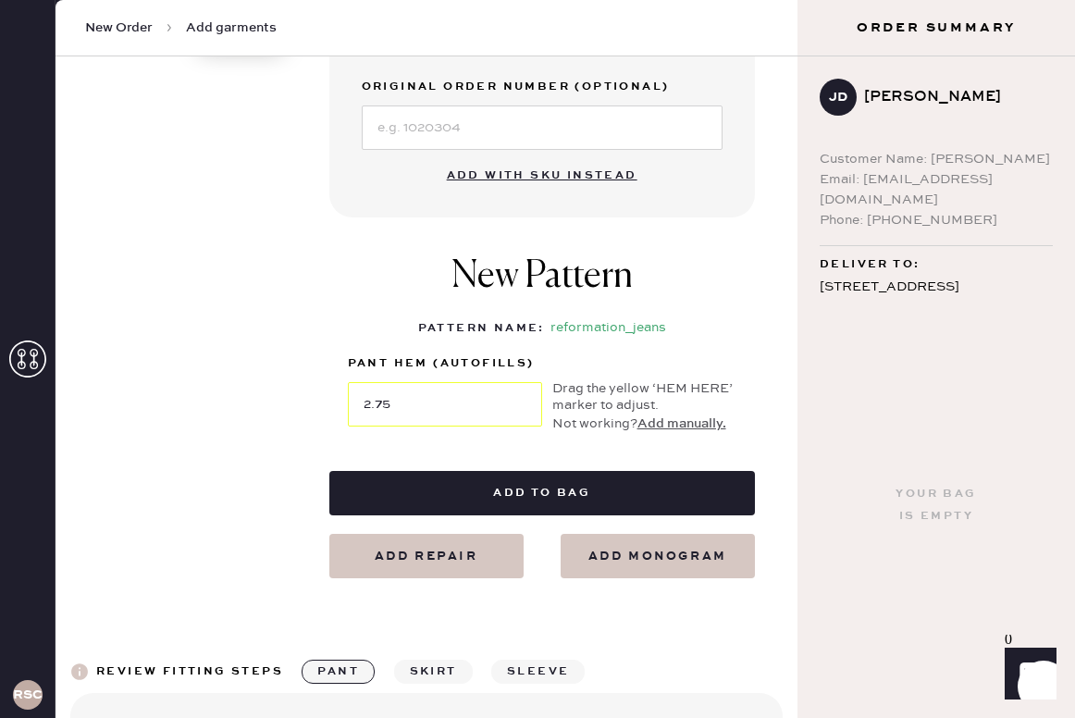
scroll to position [760, 0]
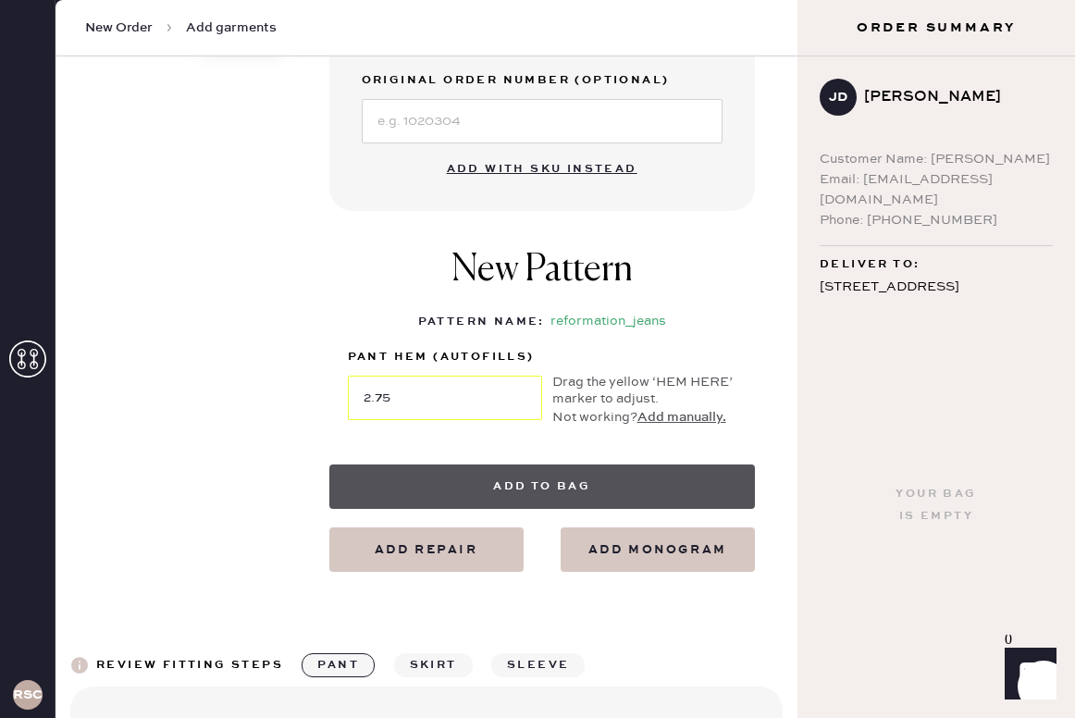
click at [534, 492] on button "Add to bag" at bounding box center [542, 486] width 426 height 44
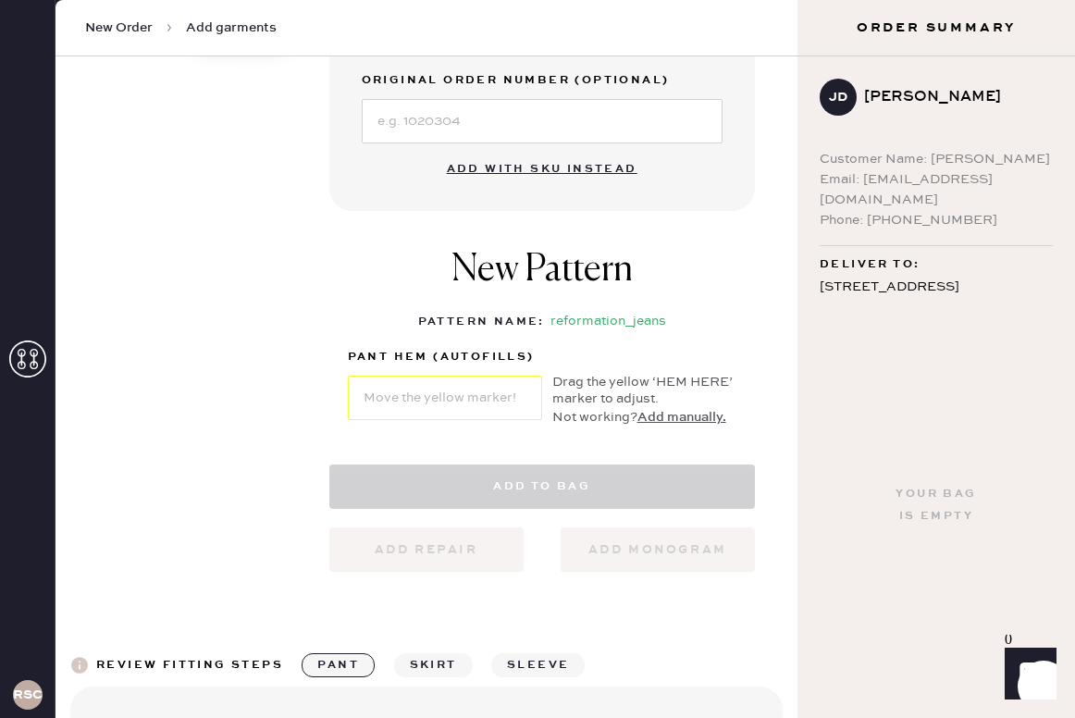
select select "2"
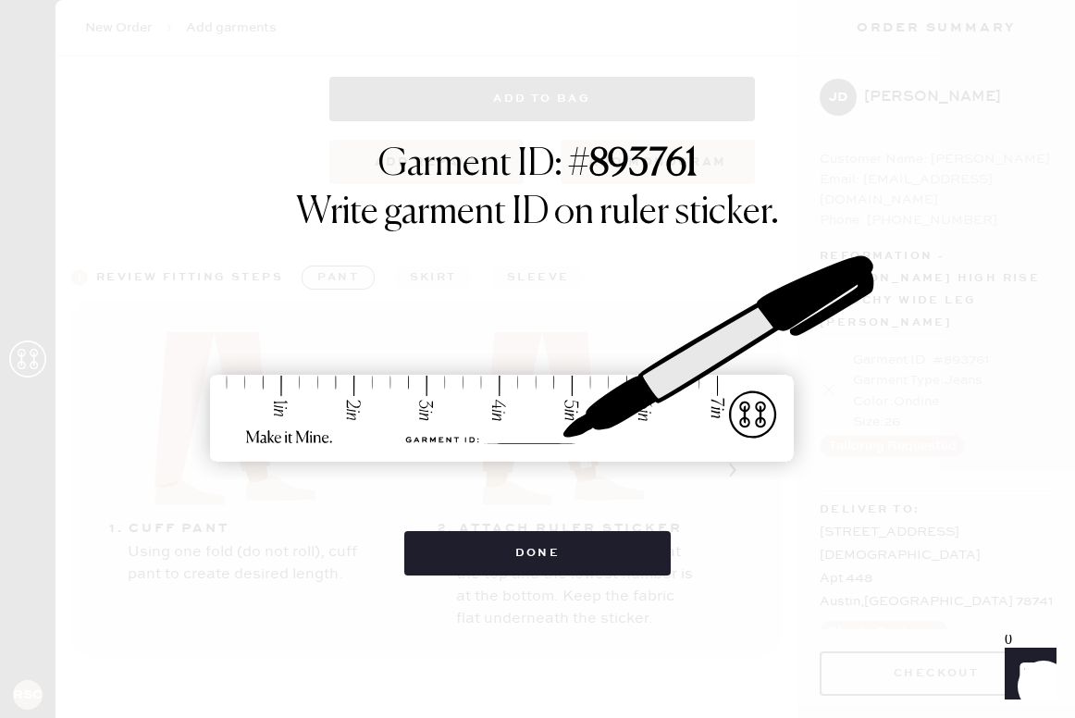
scroll to position [1175, 0]
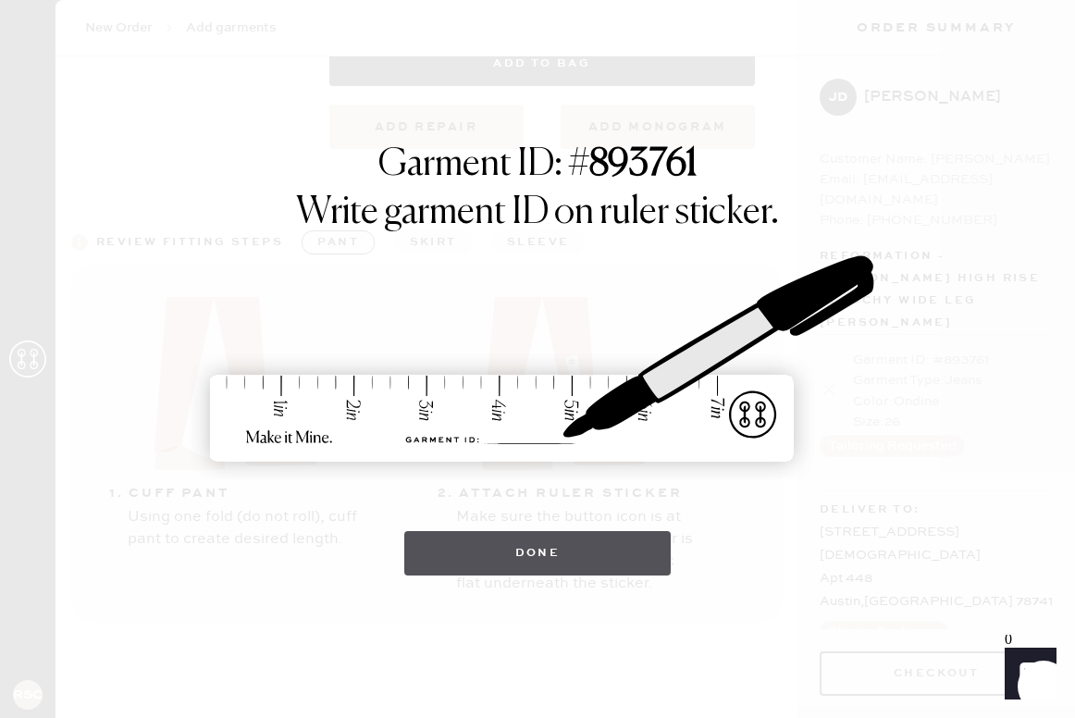
click at [586, 550] on button "Done" at bounding box center [537, 553] width 267 height 44
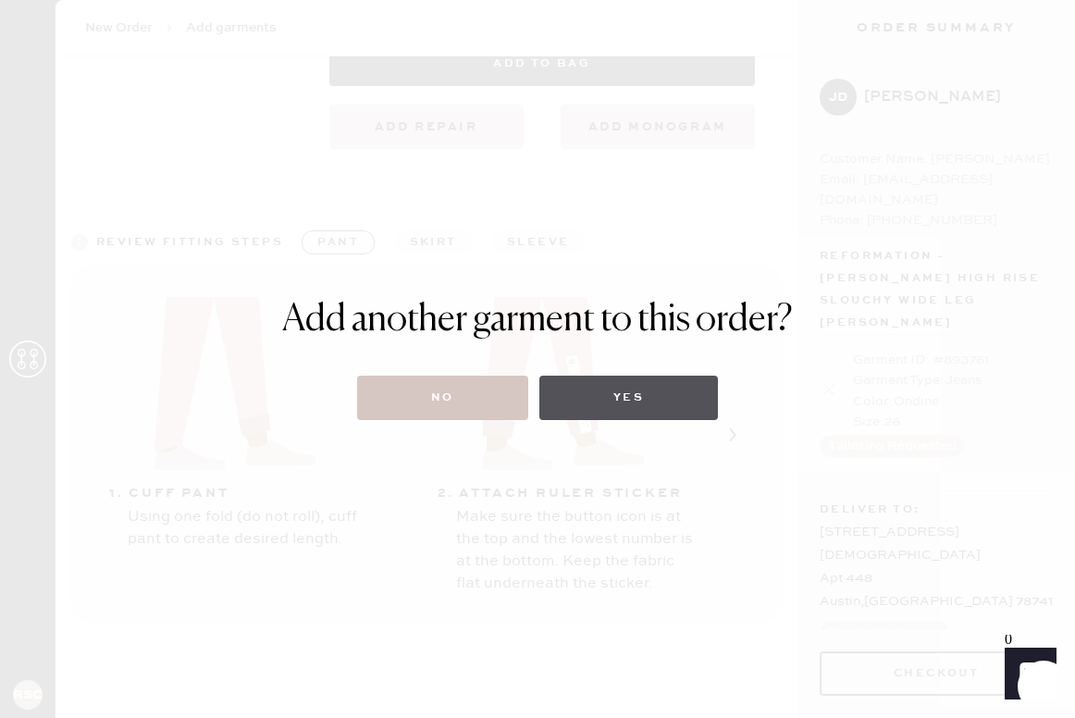
click at [631, 402] on button "Yes" at bounding box center [628, 398] width 179 height 44
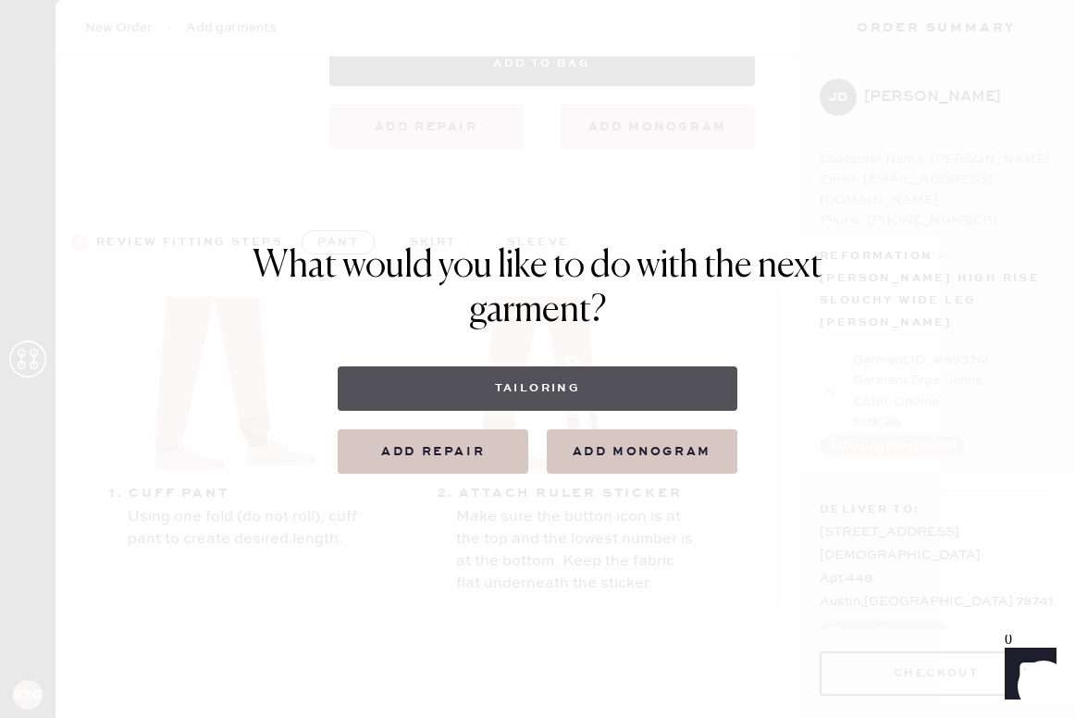
click at [559, 390] on button "Tailoring" at bounding box center [537, 388] width 399 height 44
select select
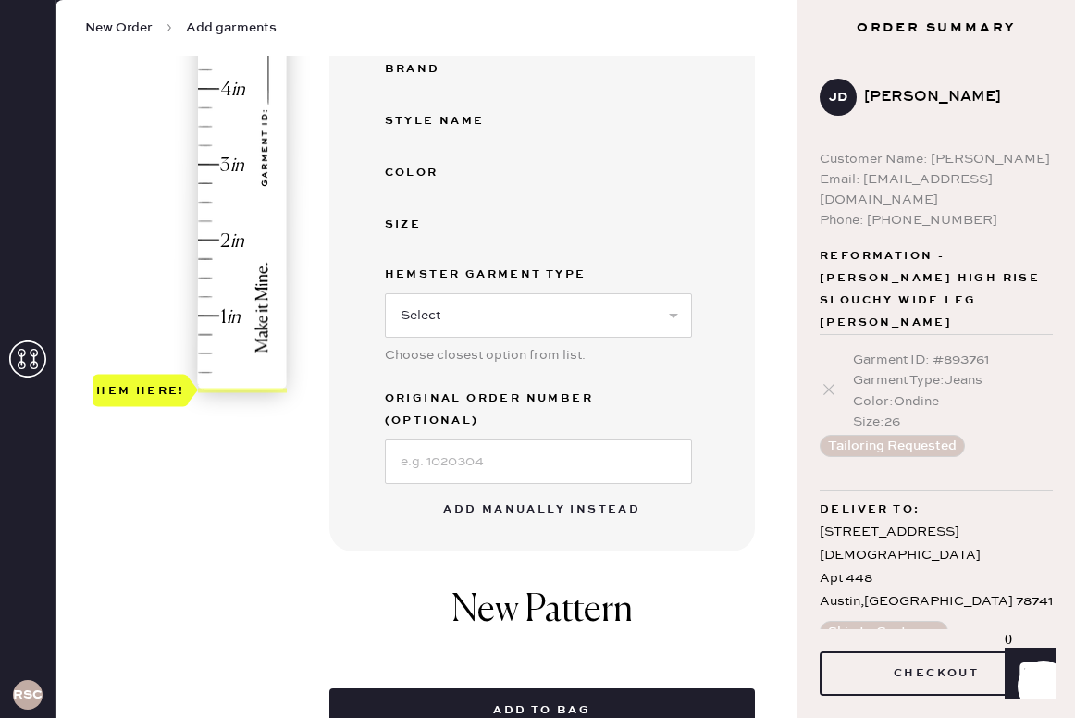
scroll to position [414, 0]
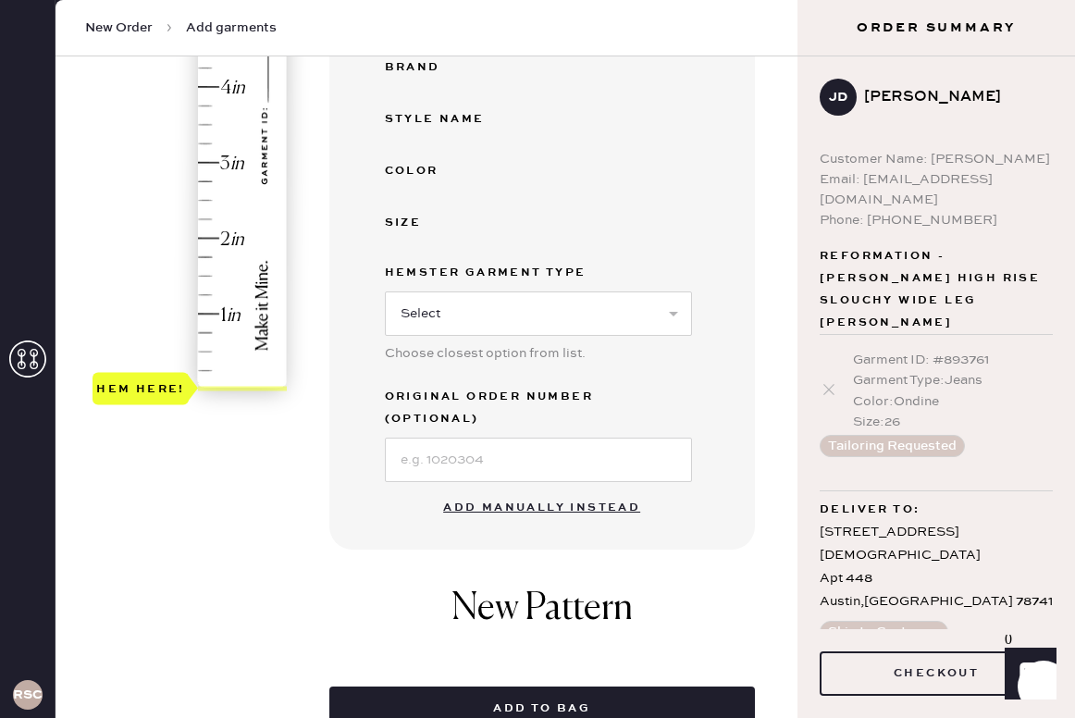
click at [557, 489] on button "Add manually instead" at bounding box center [541, 507] width 219 height 37
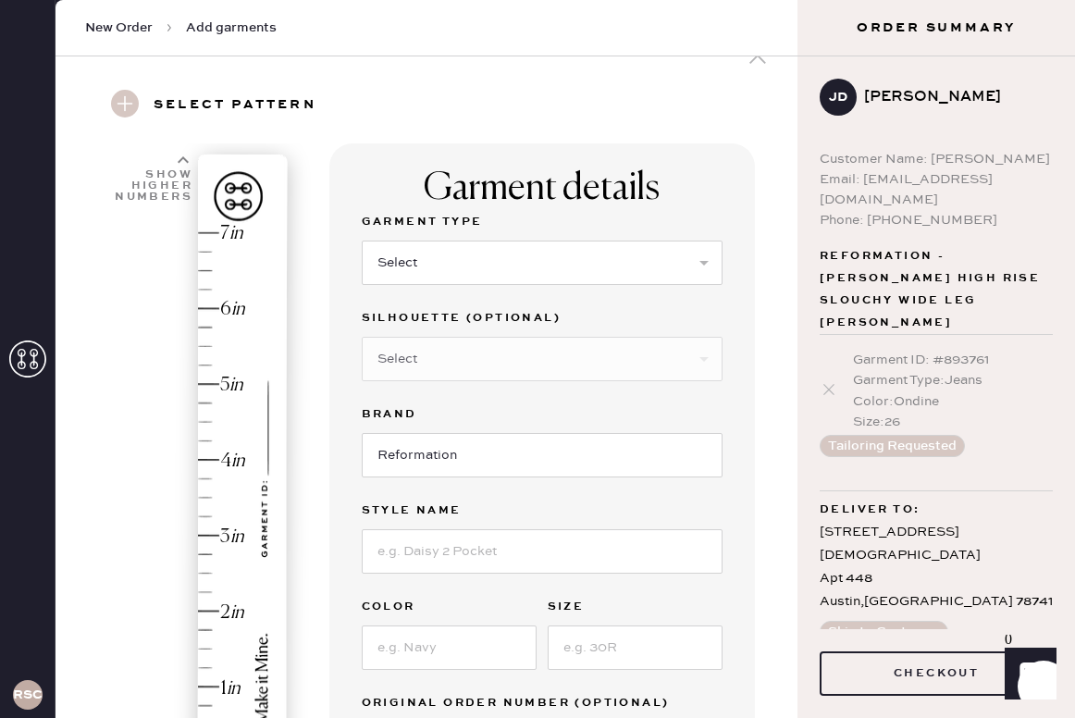
scroll to position [34, 0]
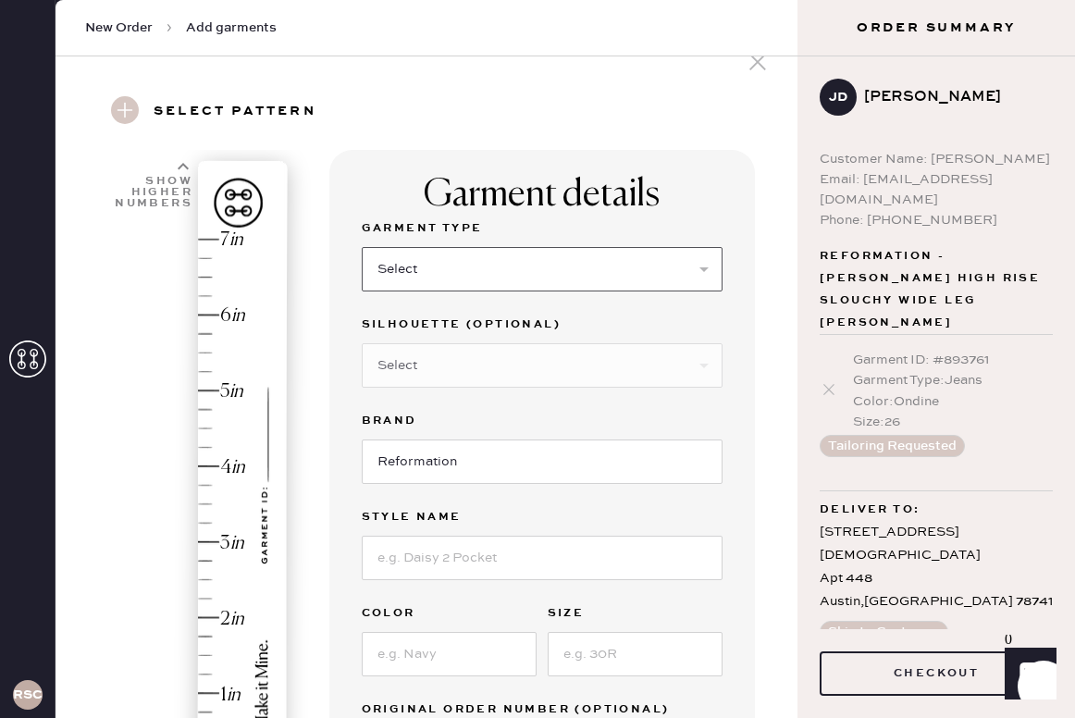
click at [552, 266] on select "Select Basic Skirt Jeans Leggings Pants Shorts Basic Sleeved Dress Basic Sleeve…" at bounding box center [542, 269] width 361 height 44
select select "2"
click at [462, 365] on select "Select Shorts Cropped Flare Boot Cut Straight Skinny Other" at bounding box center [542, 365] width 361 height 44
select select "5"
click at [482, 555] on input at bounding box center [542, 558] width 361 height 44
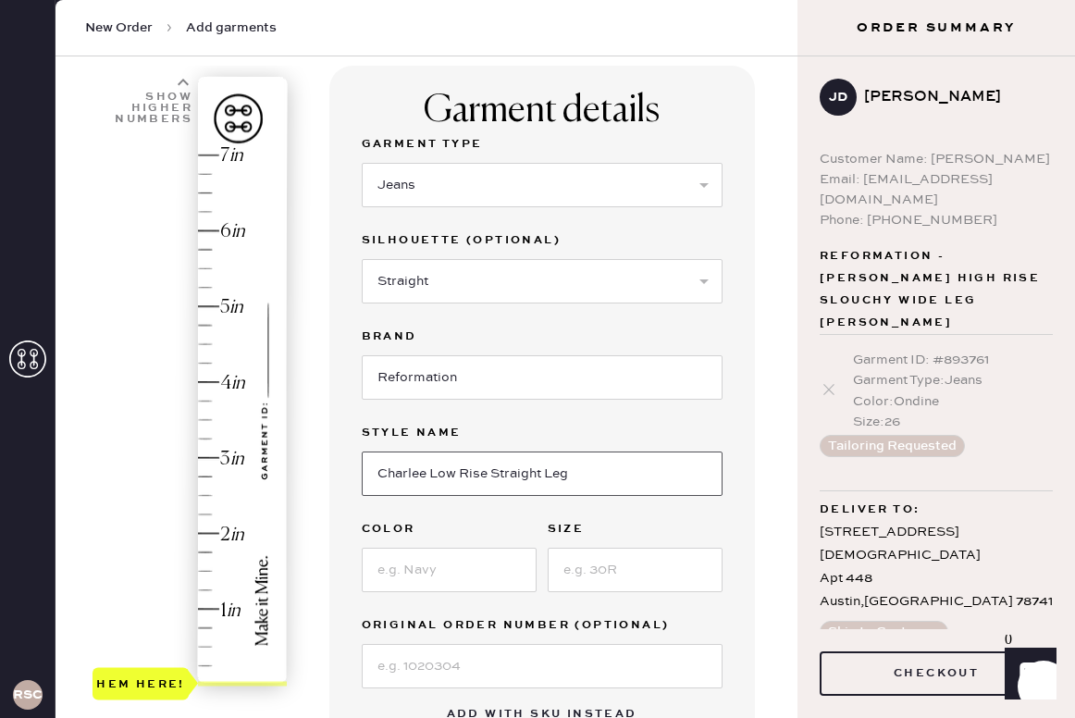
scroll to position [159, 0]
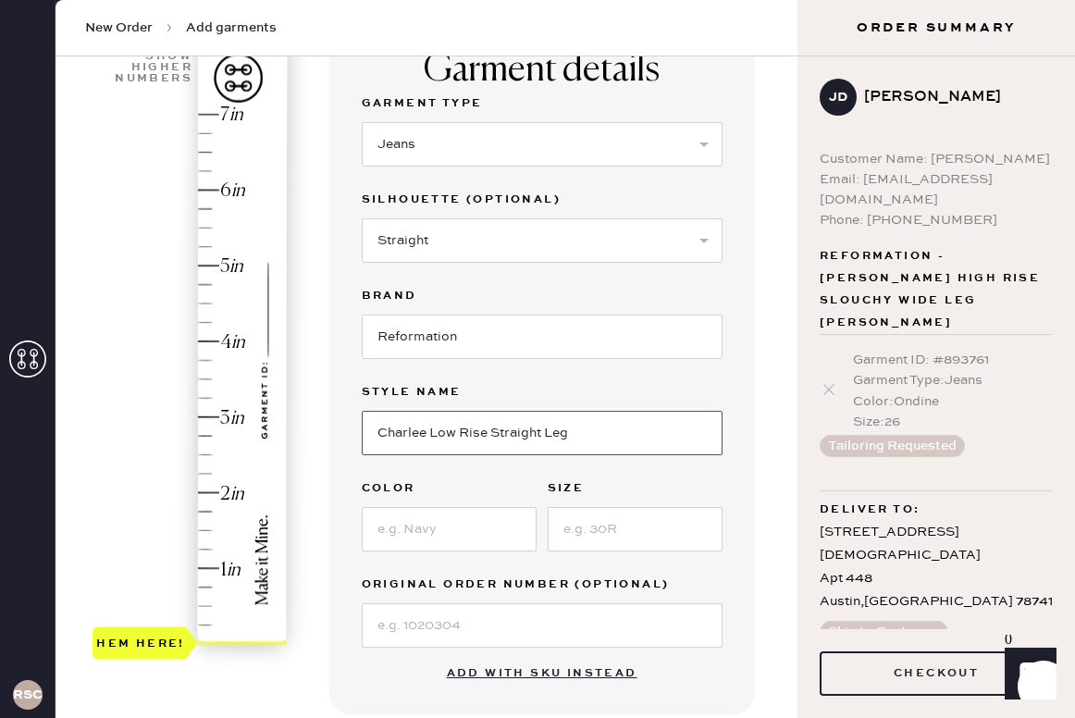
type input "Charlee Low Rise Straight Leg"
click at [433, 511] on input at bounding box center [449, 529] width 175 height 44
type input "[PERSON_NAME]"
click at [635, 525] on input at bounding box center [635, 529] width 175 height 44
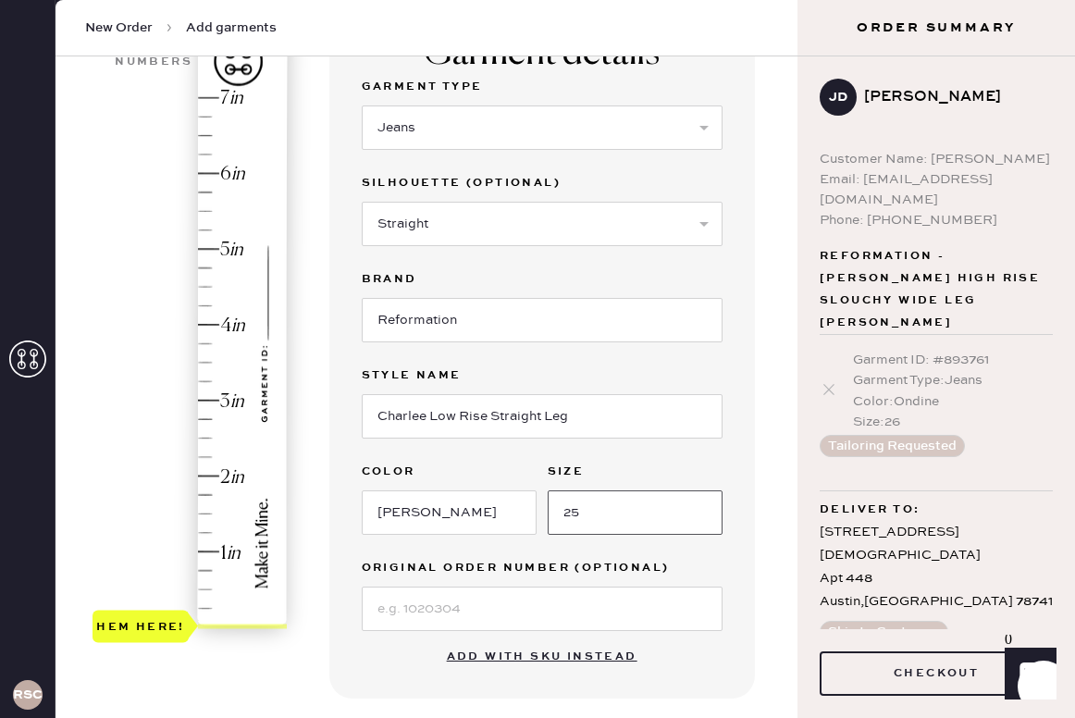
scroll to position [183, 0]
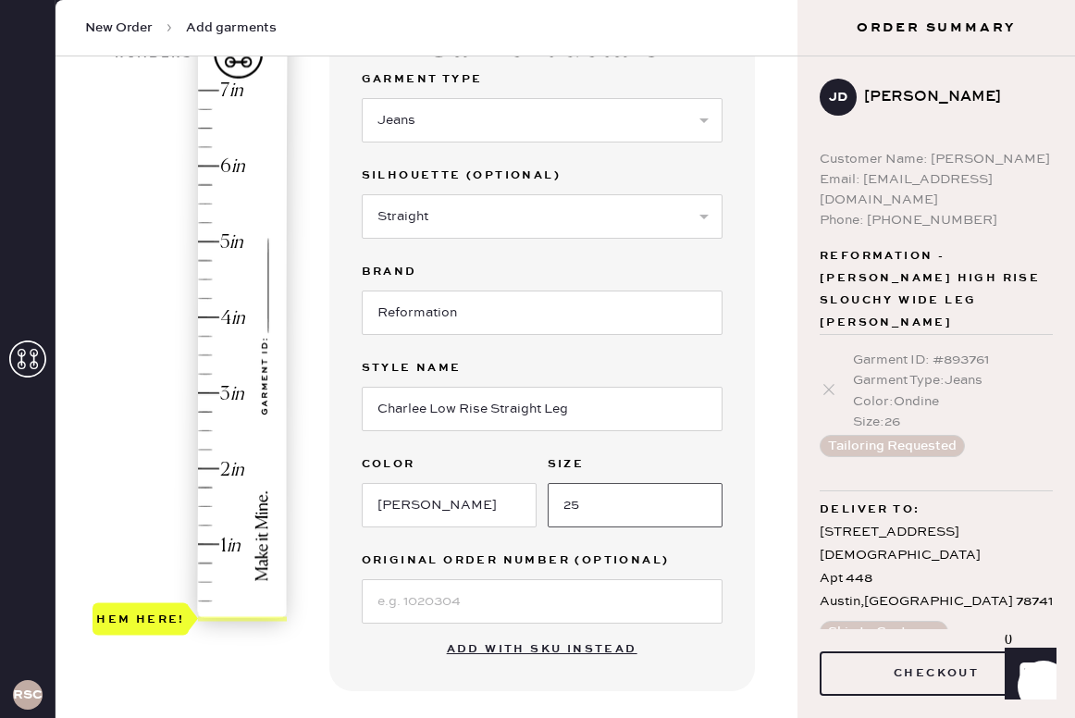
type input "25"
type input "1.25"
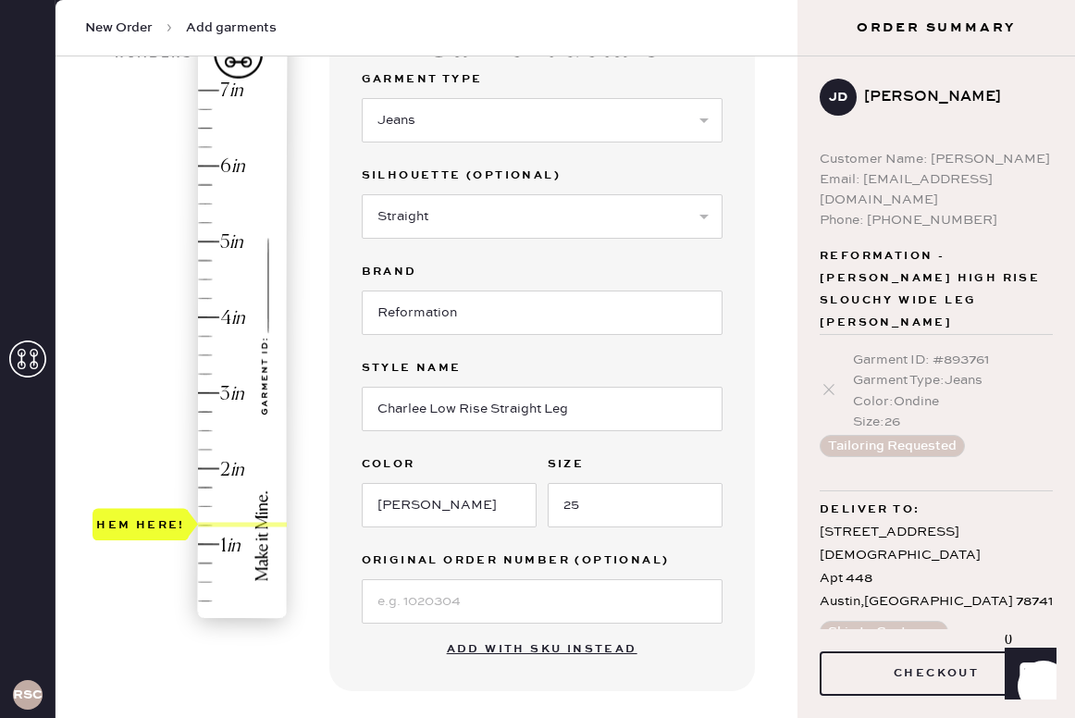
click at [208, 525] on div "Hem here!" at bounding box center [191, 355] width 197 height 546
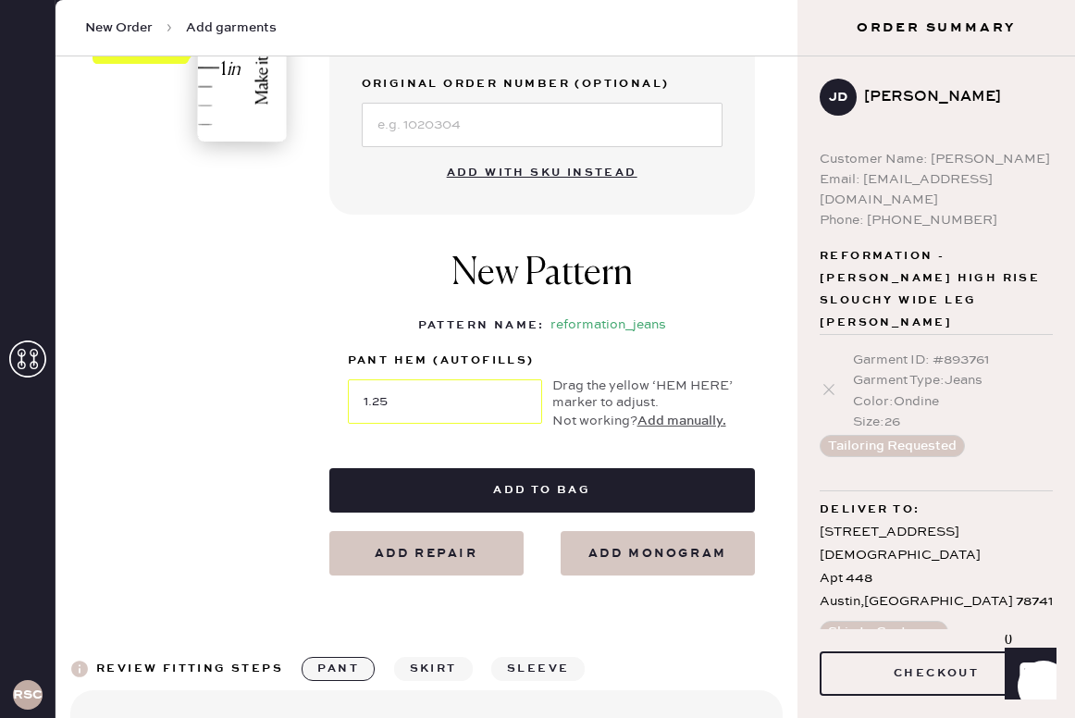
scroll to position [664, 0]
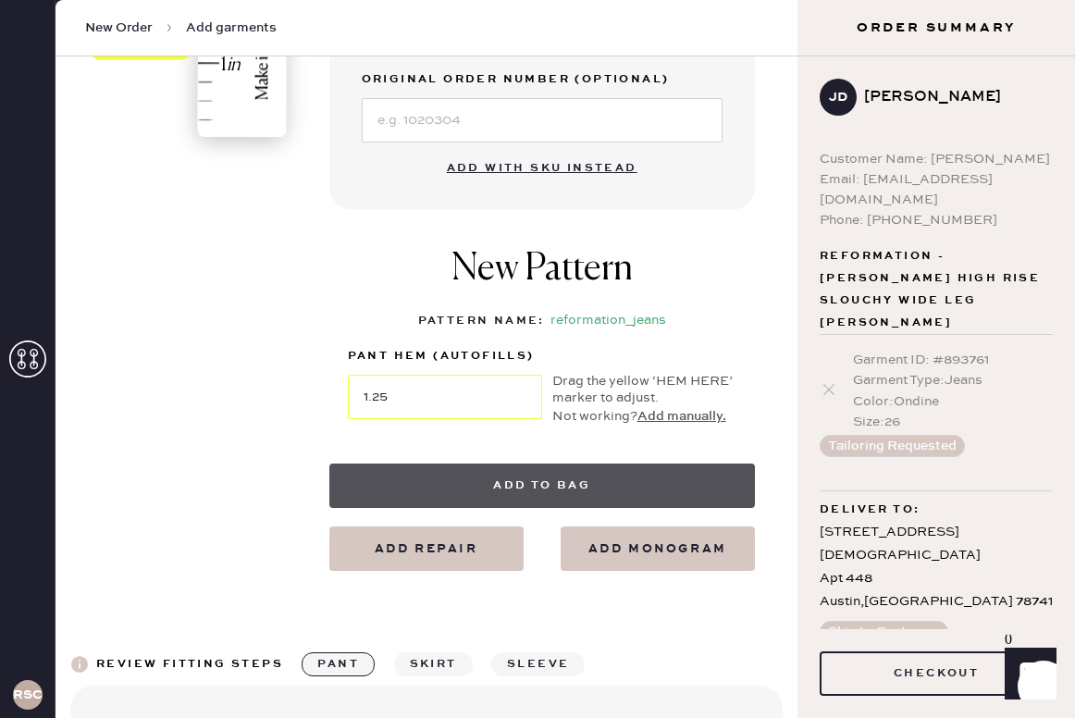
click at [525, 482] on button "Add to bag" at bounding box center [542, 486] width 426 height 44
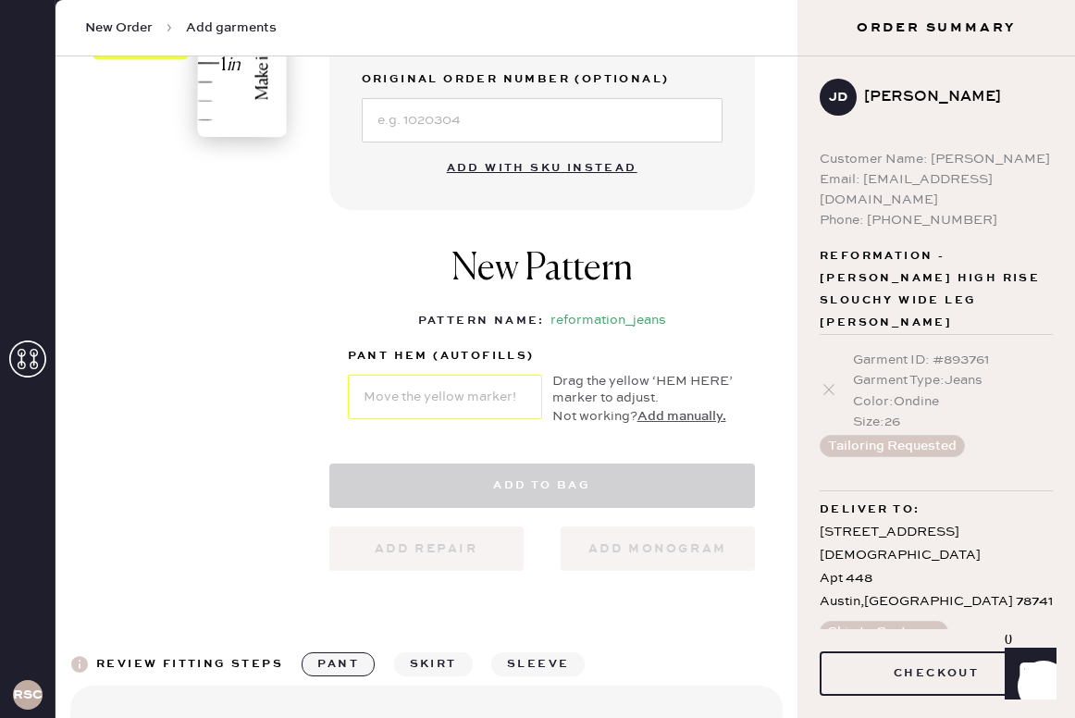
select select "2"
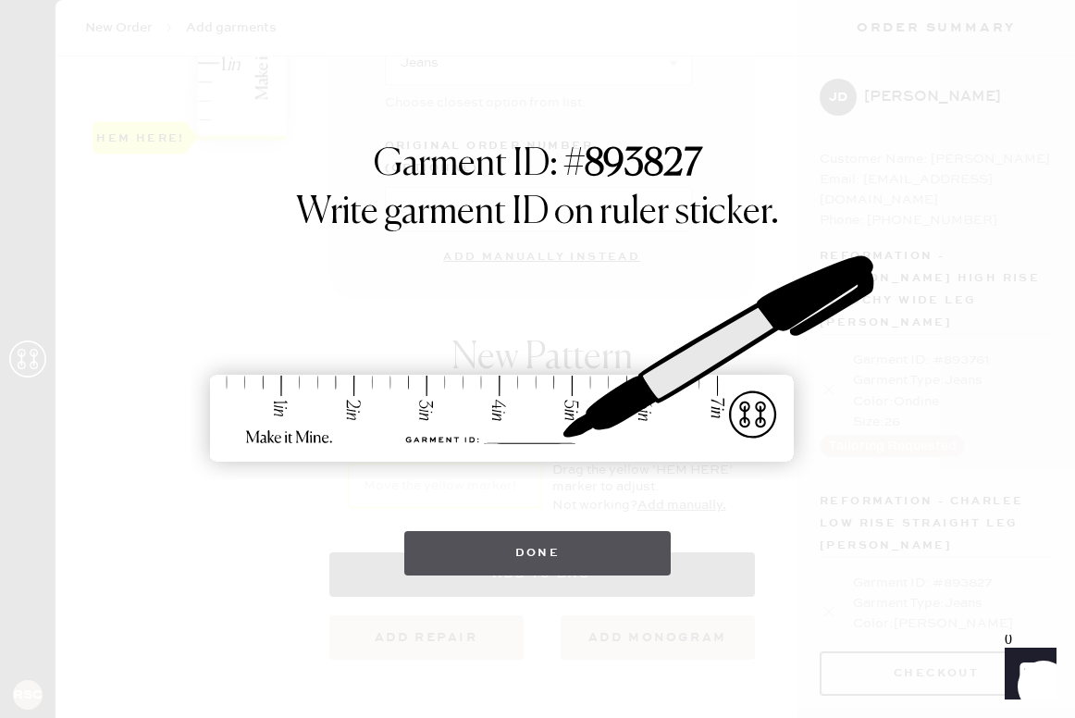
click at [524, 553] on button "Done" at bounding box center [537, 553] width 267 height 44
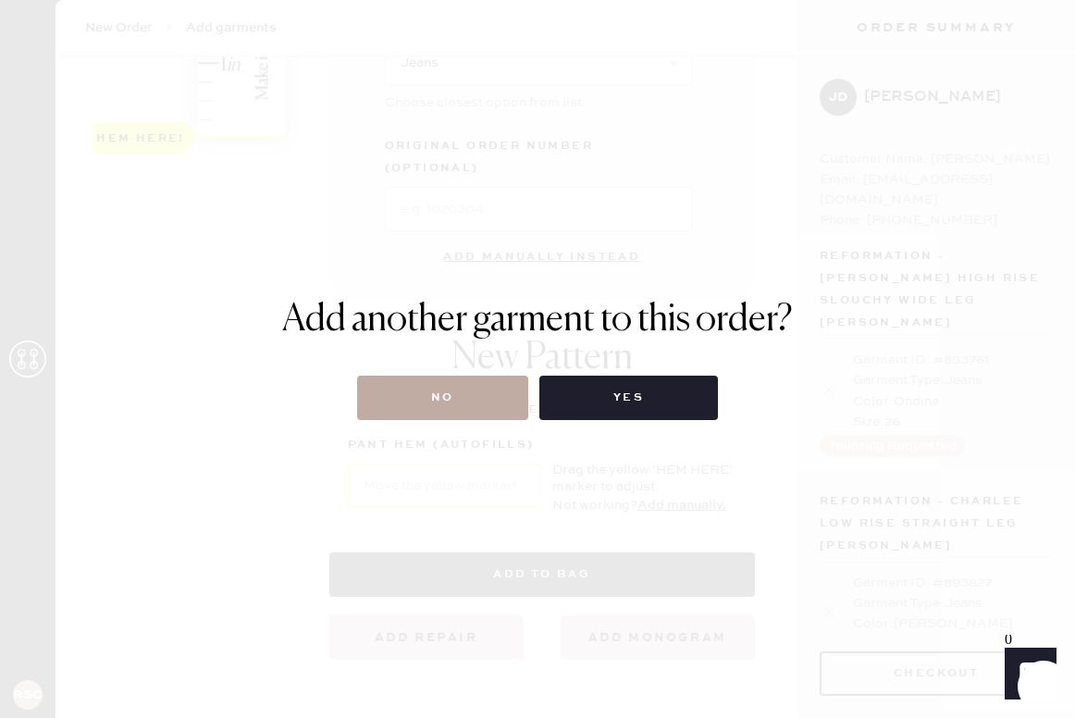
click at [460, 395] on button "No" at bounding box center [442, 398] width 171 height 44
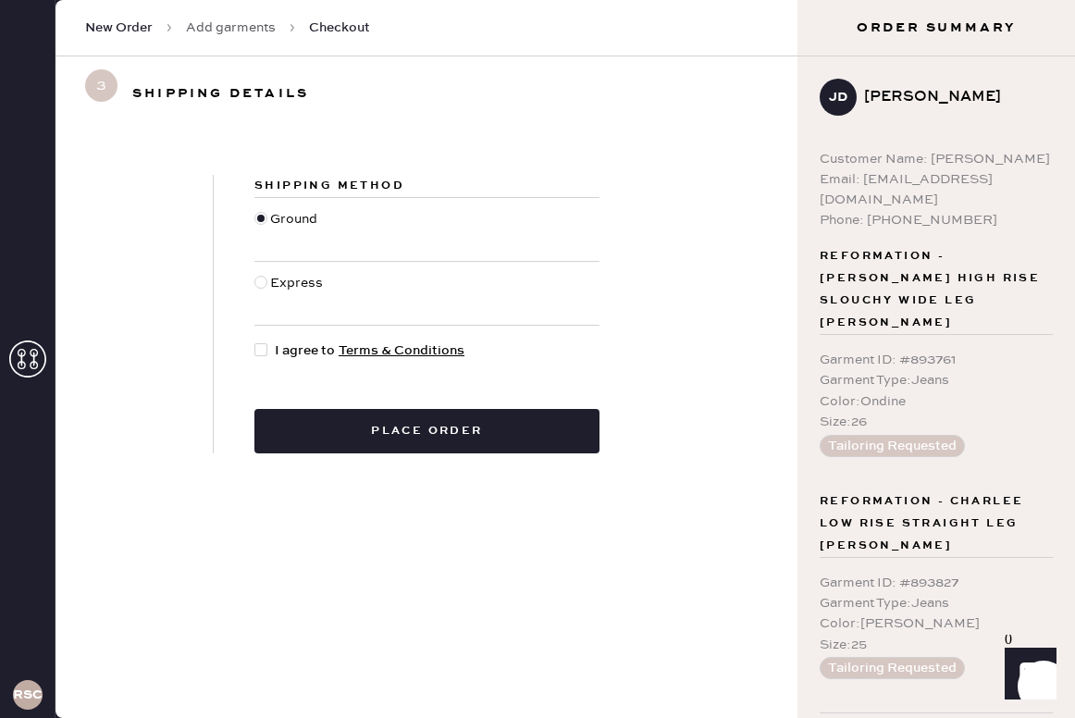
click at [266, 351] on div at bounding box center [260, 349] width 13 height 13
click at [255, 341] on input "I agree to Terms & Conditions" at bounding box center [254, 340] width 1 height 1
checkbox input "true"
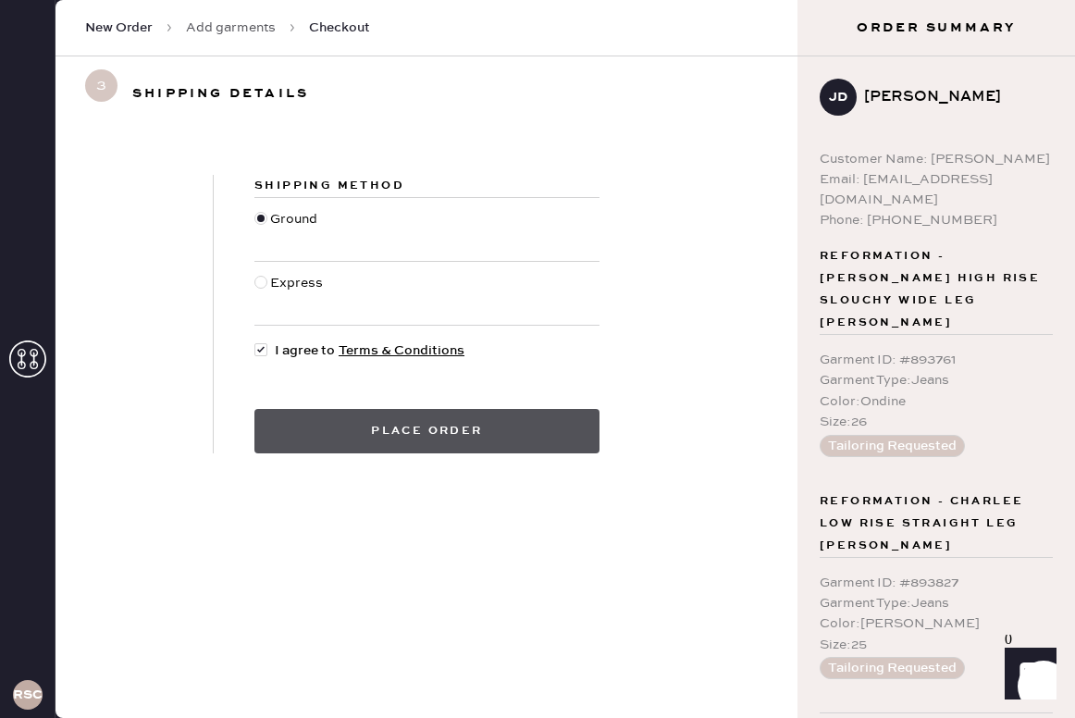
click at [312, 431] on button "Place order" at bounding box center [426, 431] width 345 height 44
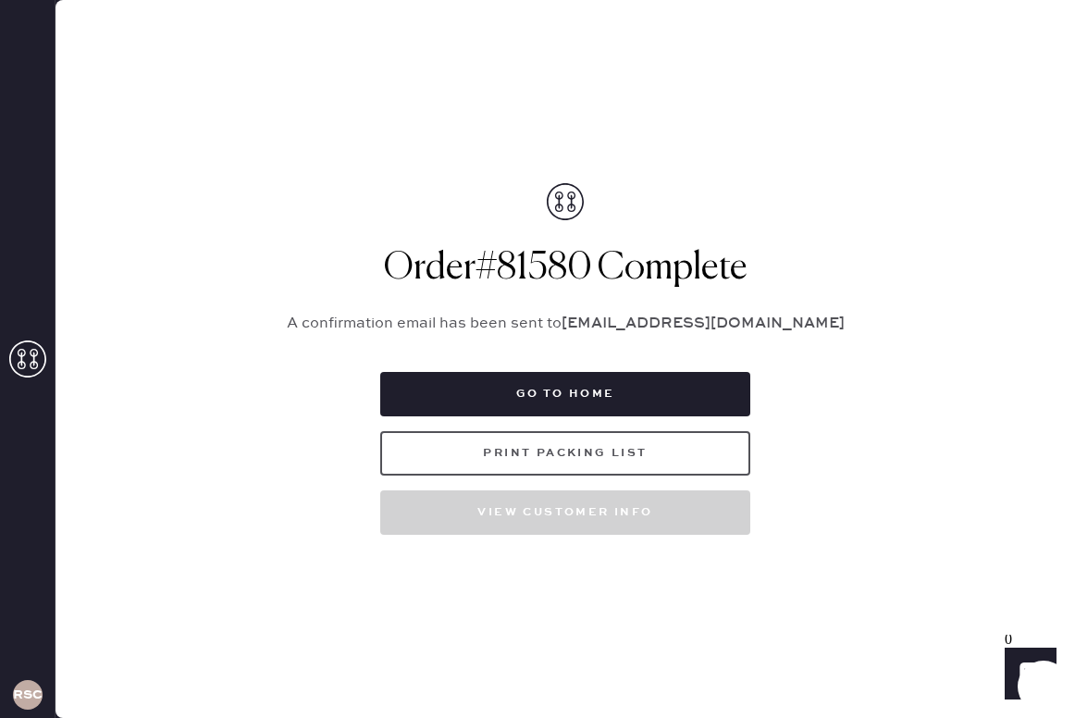
click at [554, 461] on button "Print Packing List" at bounding box center [565, 453] width 370 height 44
